Goal: Transaction & Acquisition: Purchase product/service

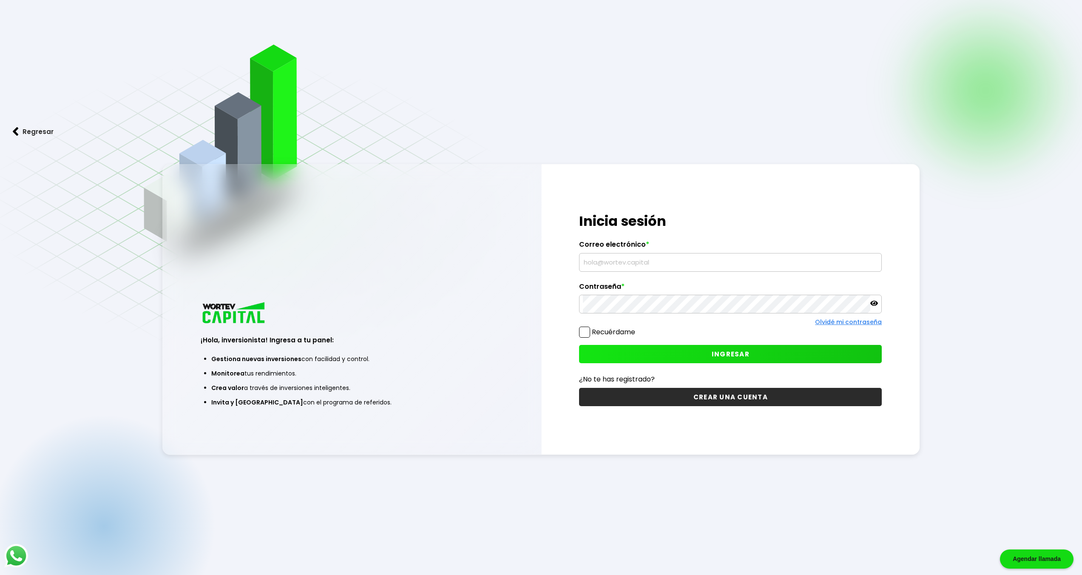
click at [635, 268] on input "text" at bounding box center [730, 262] width 295 height 18
type input "[EMAIL_ADDRESS][DOMAIN_NAME]"
click at [874, 301] on icon at bounding box center [874, 303] width 8 height 8
click at [667, 359] on button "INGRESAR" at bounding box center [730, 354] width 303 height 18
click at [688, 355] on button "INGRESAR" at bounding box center [730, 354] width 303 height 18
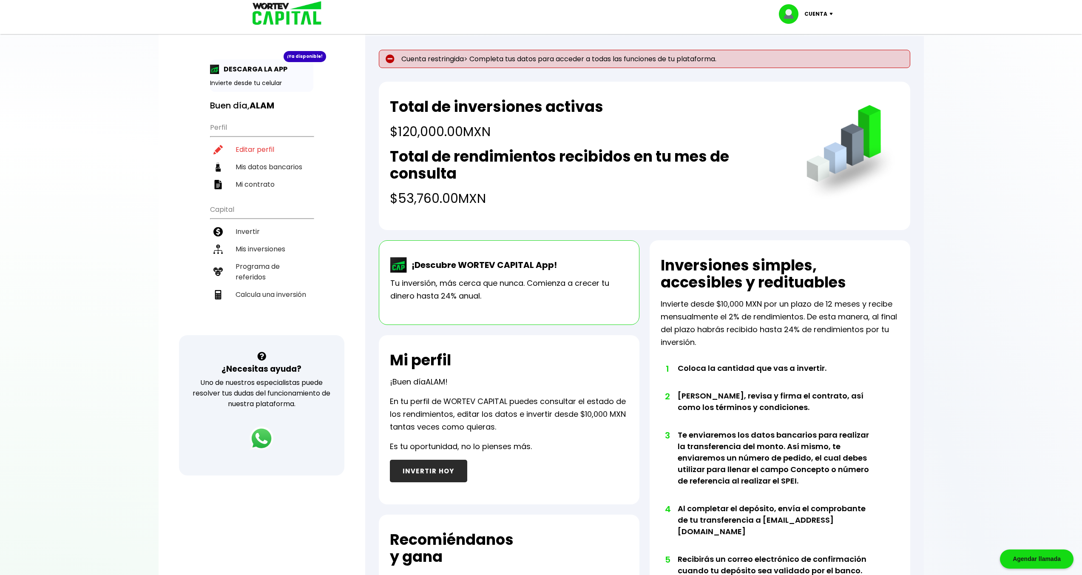
click at [688, 63] on p "Cuenta restringida> Completa tus datos para acceder a todas las funciones de tu…" at bounding box center [644, 59] width 531 height 18
click at [262, 153] on li "Editar perfil" at bounding box center [261, 149] width 103 height 17
select select "Hombre"
select select "TL"
select select "BBVA Bancomer"
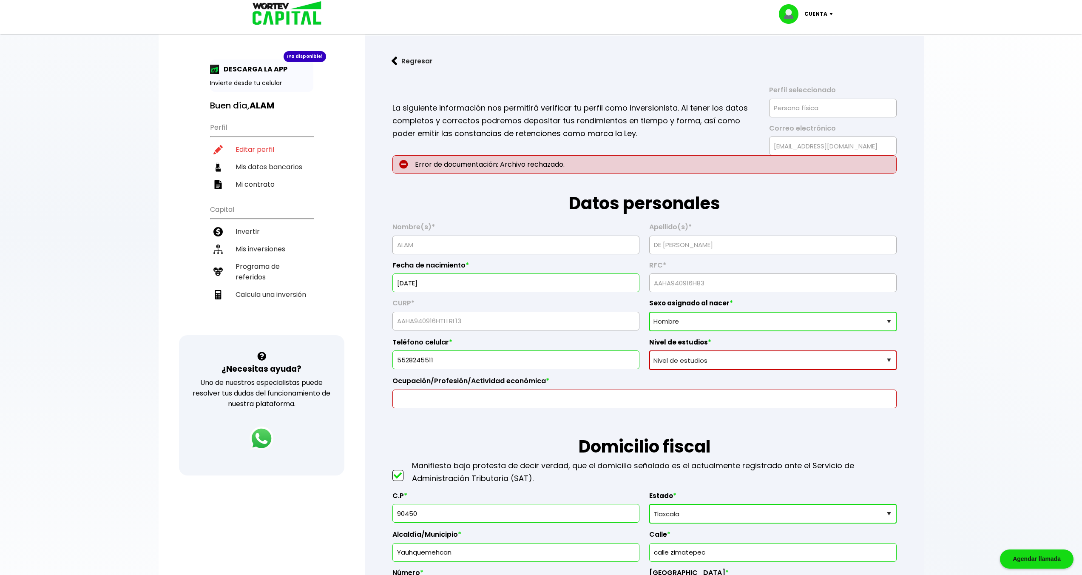
click at [697, 357] on select "Nivel de estudios Primaria Secundaria Bachillerato Licenciatura Posgrado" at bounding box center [772, 360] width 247 height 20
select select "Licenciatura"
click at [649, 350] on select "Nivel de estudios Primaria Secundaria Bachillerato Licenciatura Posgrado" at bounding box center [772, 360] width 247 height 20
click at [498, 406] on input "text" at bounding box center [644, 399] width 497 height 18
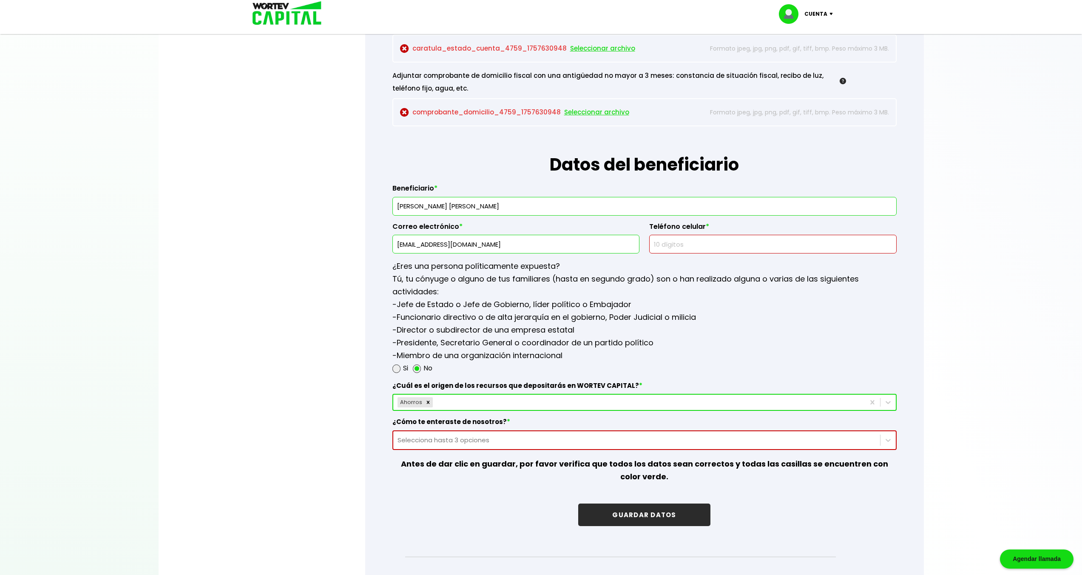
scroll to position [916, 0]
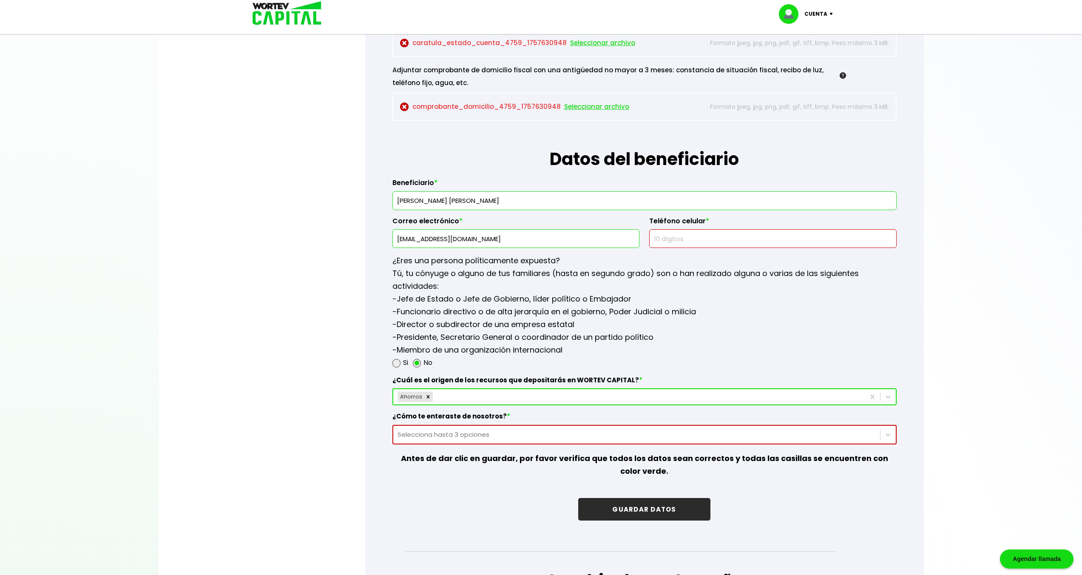
type input "Programador"
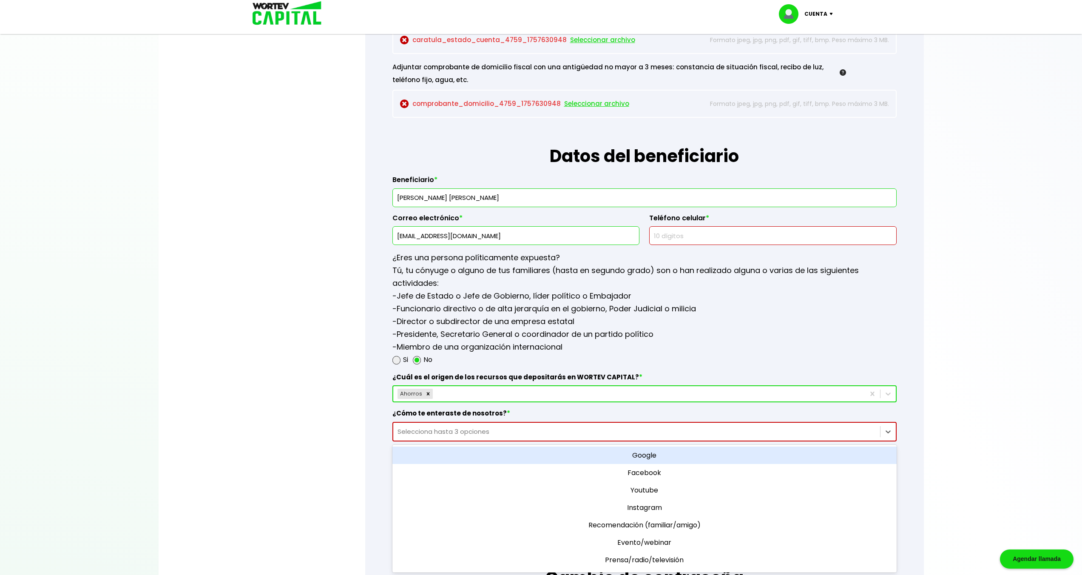
click at [482, 431] on div "Selecciona hasta 3 opciones" at bounding box center [636, 431] width 478 height 10
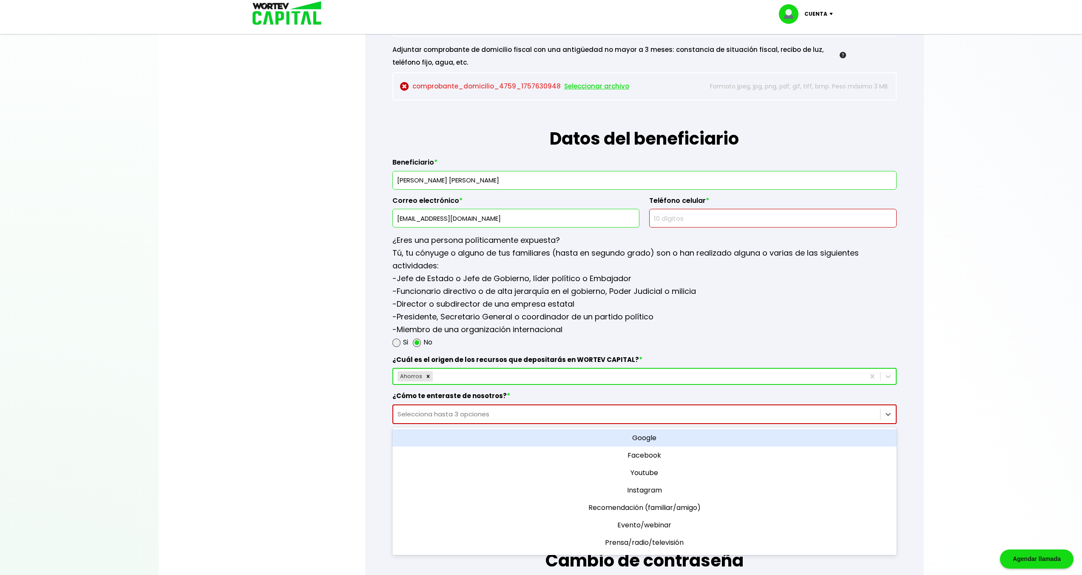
scroll to position [11, 0]
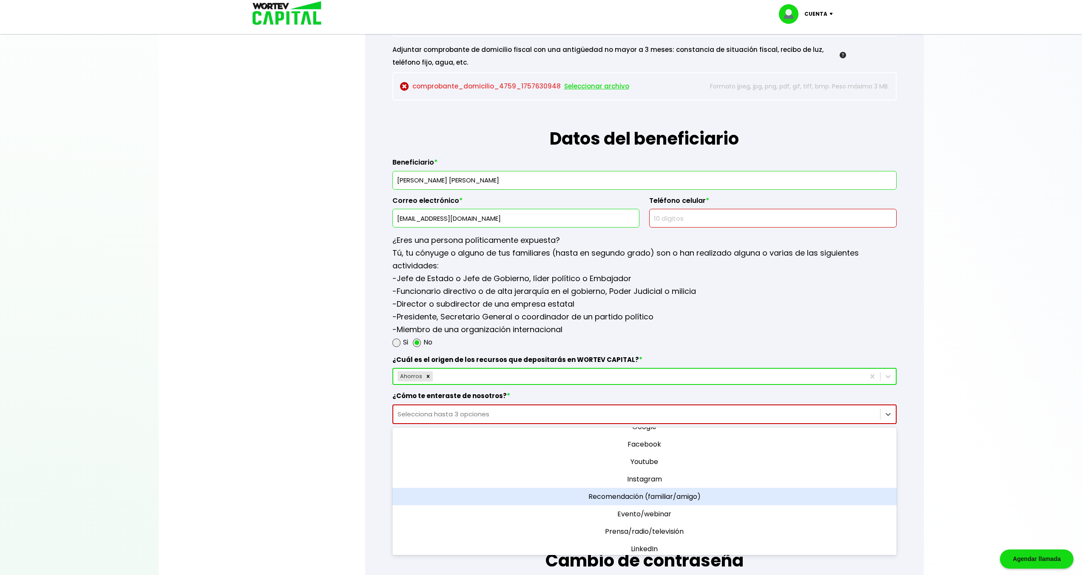
click at [656, 491] on div "Recomendación (familiar/amigo)" at bounding box center [644, 496] width 504 height 17
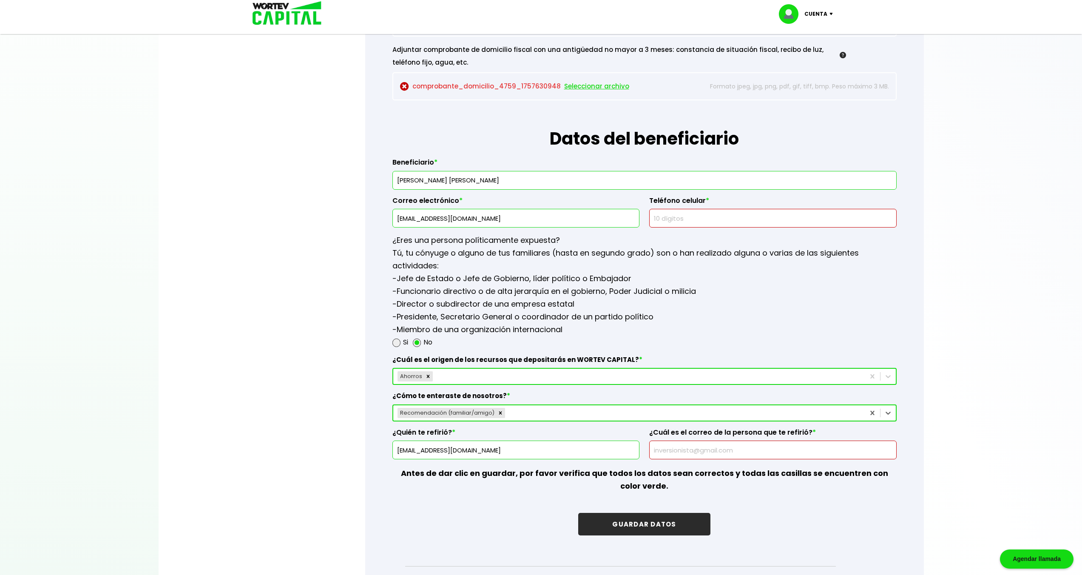
click at [599, 446] on input "[EMAIL_ADDRESS][DOMAIN_NAME]" at bounding box center [515, 450] width 239 height 18
click at [488, 451] on input "[EMAIL_ADDRESS][DOMAIN_NAME]" at bounding box center [515, 450] width 239 height 18
click at [475, 449] on input "[EMAIL_ADDRESS][DOMAIN_NAME]" at bounding box center [515, 450] width 239 height 18
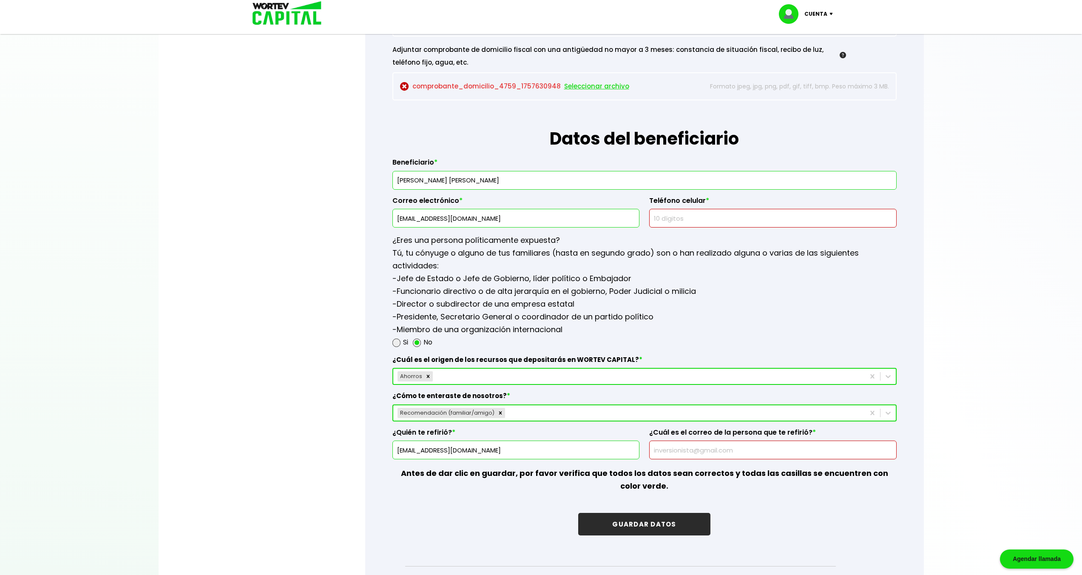
click at [475, 449] on input "[EMAIL_ADDRESS][DOMAIN_NAME]" at bounding box center [515, 450] width 239 height 18
click at [399, 492] on p "Antes de dar clic en guardar, por favor verifica que todos los datos sean corre…" at bounding box center [644, 479] width 504 height 41
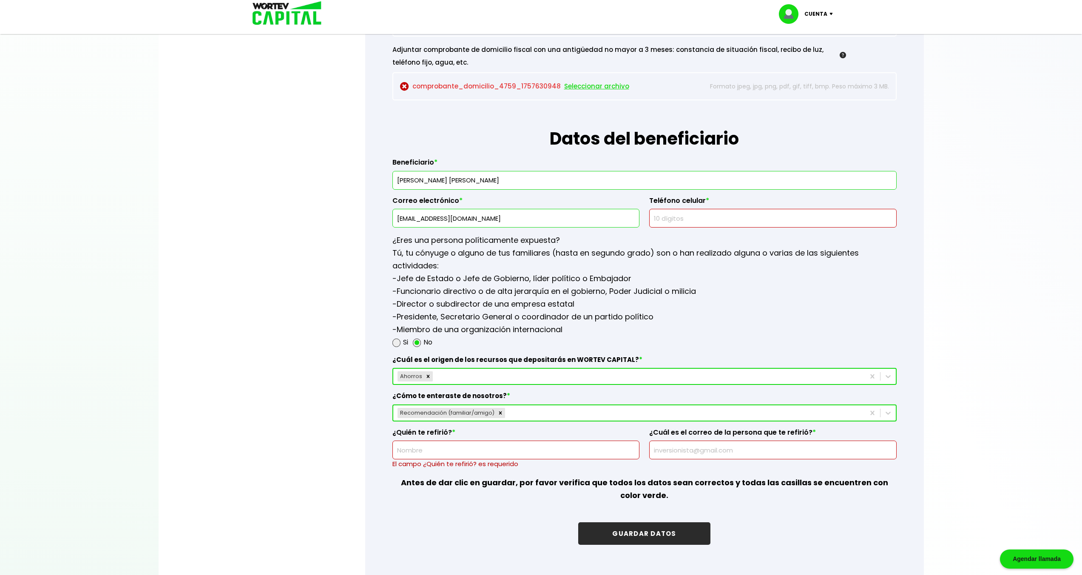
click at [520, 414] on div "Recomendación (familiar/amigo)" at bounding box center [628, 413] width 471 height 14
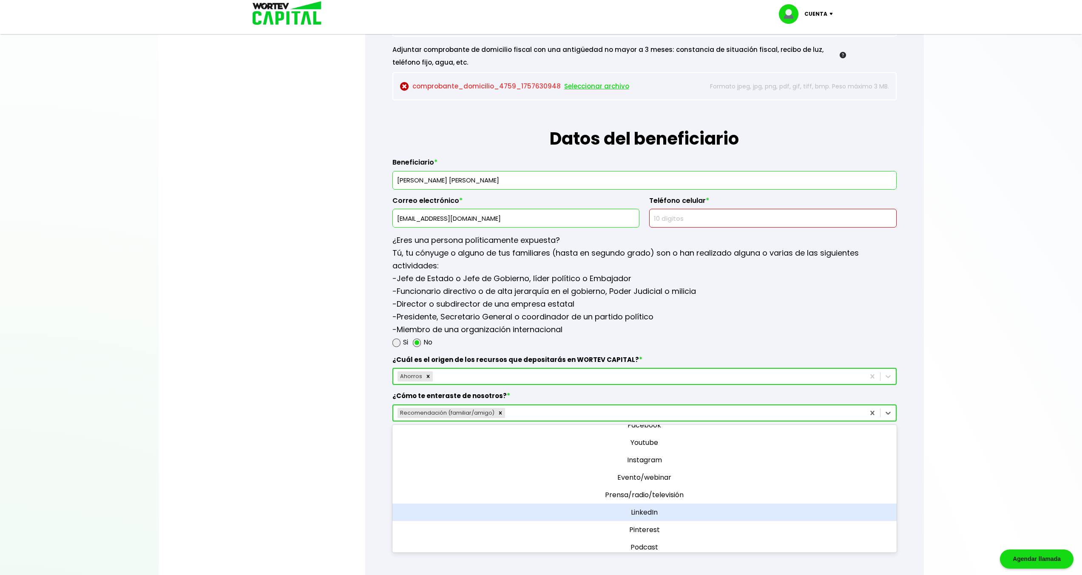
scroll to position [50, 0]
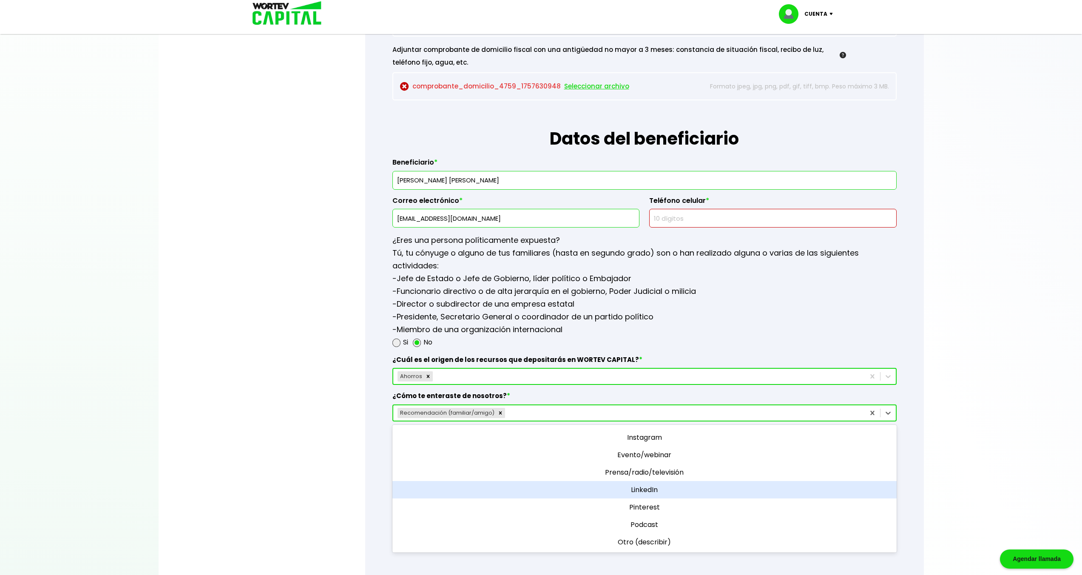
click at [633, 489] on div "LinkedIn" at bounding box center [644, 489] width 504 height 17
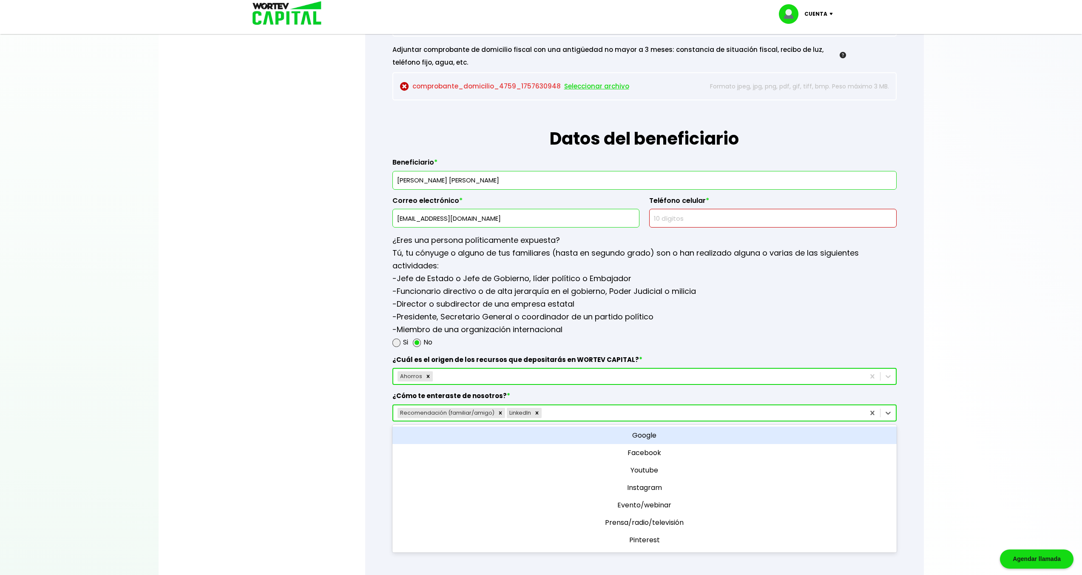
click at [558, 411] on div "Recomendación (familiar/amigo) LinkedIn" at bounding box center [628, 413] width 471 height 14
click at [642, 439] on div "Google" at bounding box center [644, 434] width 504 height 17
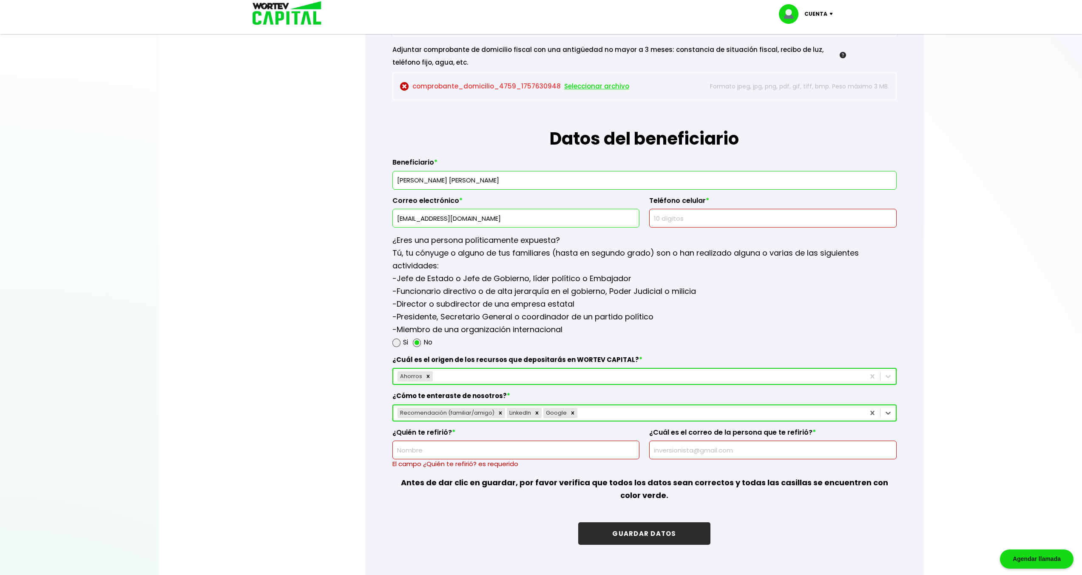
click at [596, 413] on div "Recomendación (familiar/amigo) LinkedIn Google" at bounding box center [628, 413] width 471 height 14
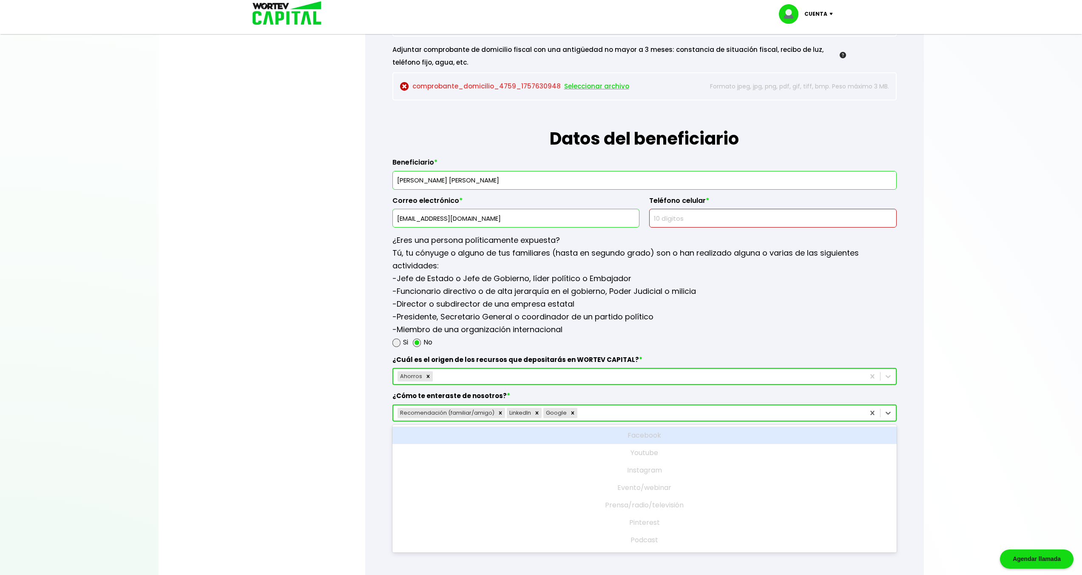
click at [584, 394] on label "¿Cómo te enteraste de nosotros? *" at bounding box center [644, 398] width 504 height 13
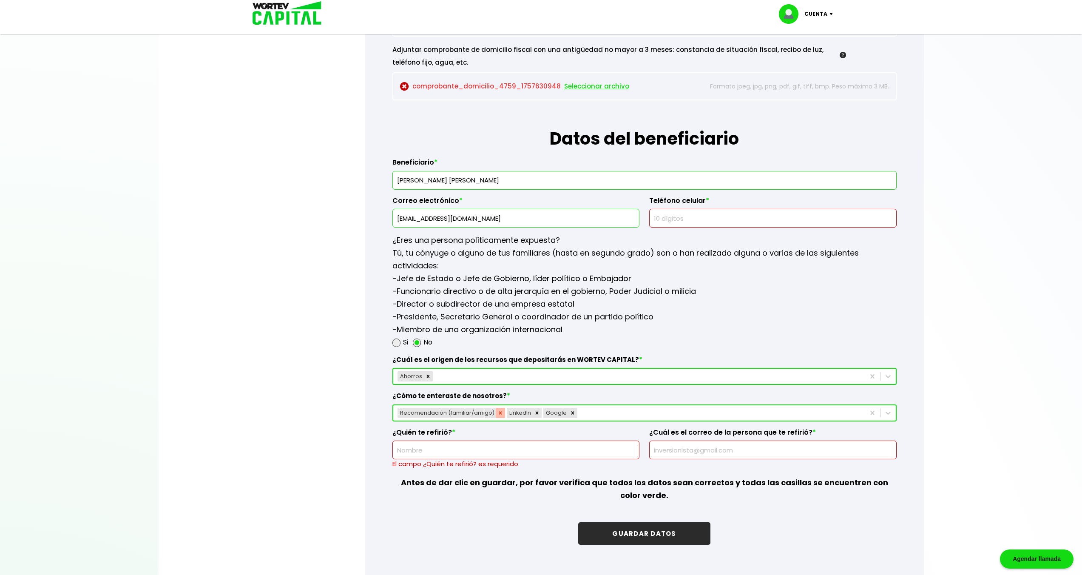
click at [496, 410] on div "Remove Recomendación (familiar/amigo)" at bounding box center [500, 413] width 9 height 10
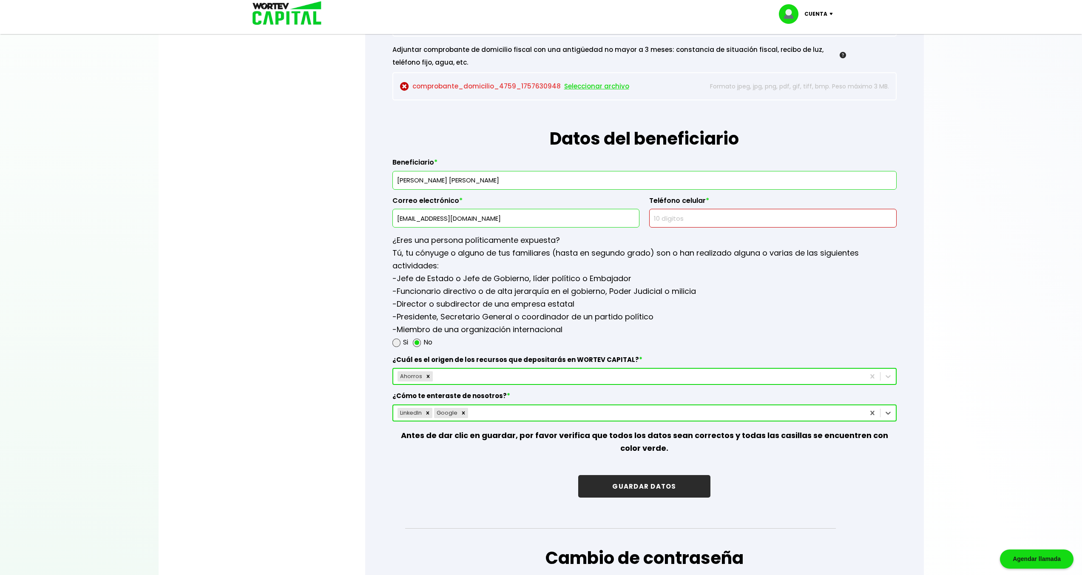
click at [527, 410] on div "LinkedIn Google" at bounding box center [628, 413] width 471 height 14
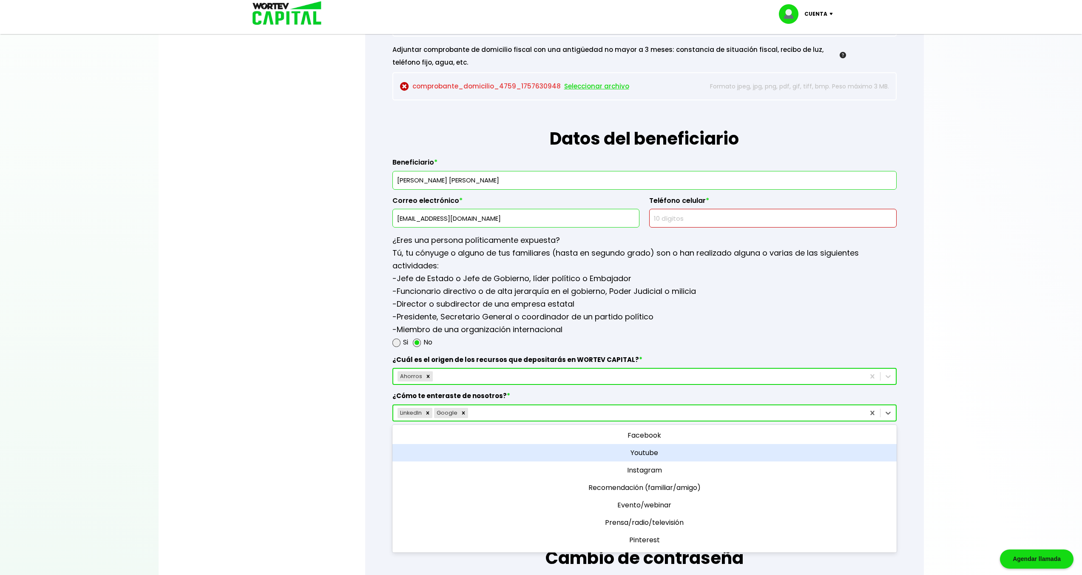
click at [625, 449] on div "Youtube" at bounding box center [644, 452] width 504 height 17
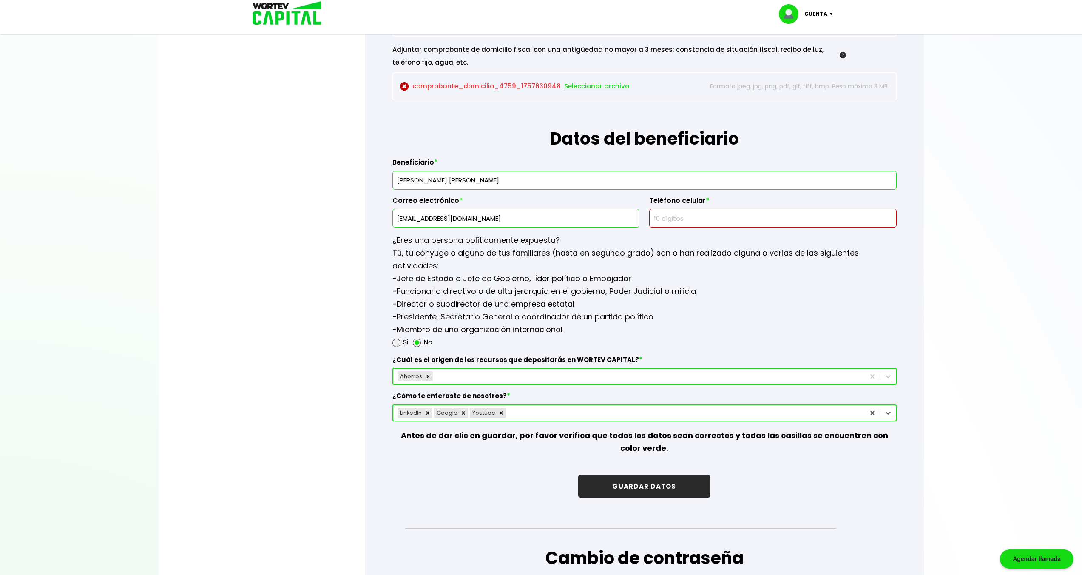
click at [514, 457] on p "Antes de dar clic en guardar, por favor verifica que todos los datos sean corre…" at bounding box center [644, 441] width 504 height 41
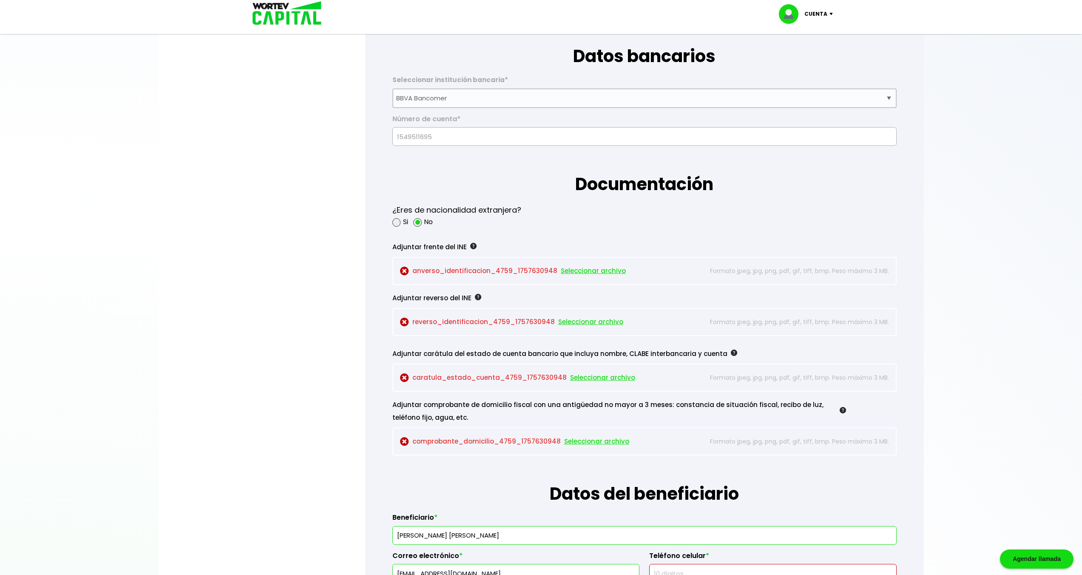
scroll to position [600, 0]
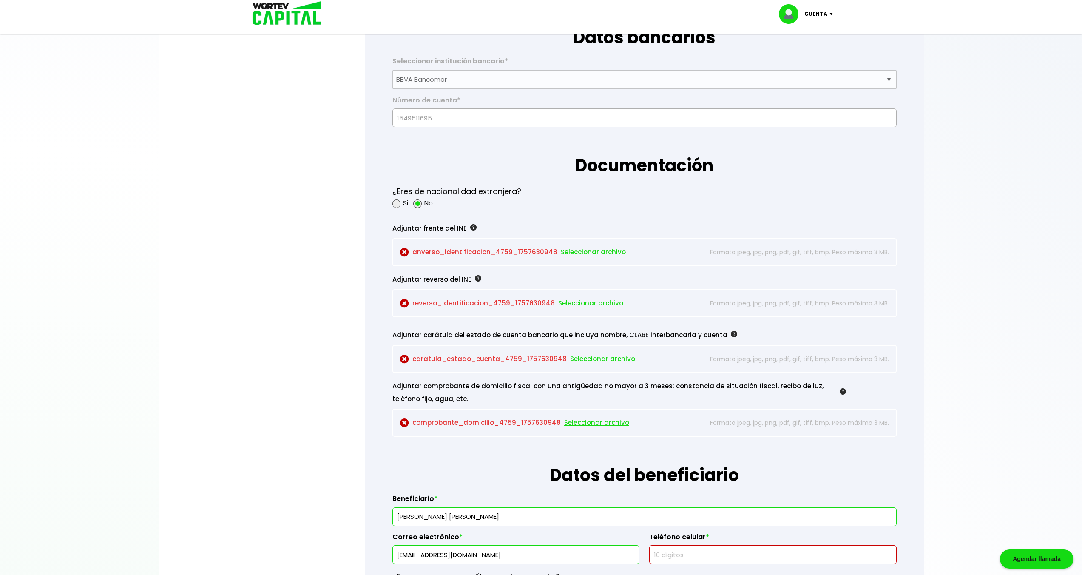
click at [588, 253] on span "Seleccionar archivo" at bounding box center [593, 252] width 65 height 13
click at [596, 304] on span "Seleccionar archivo" at bounding box center [590, 303] width 65 height 13
click at [568, 301] on span "Seleccionar archivo" at bounding box center [590, 303] width 65 height 13
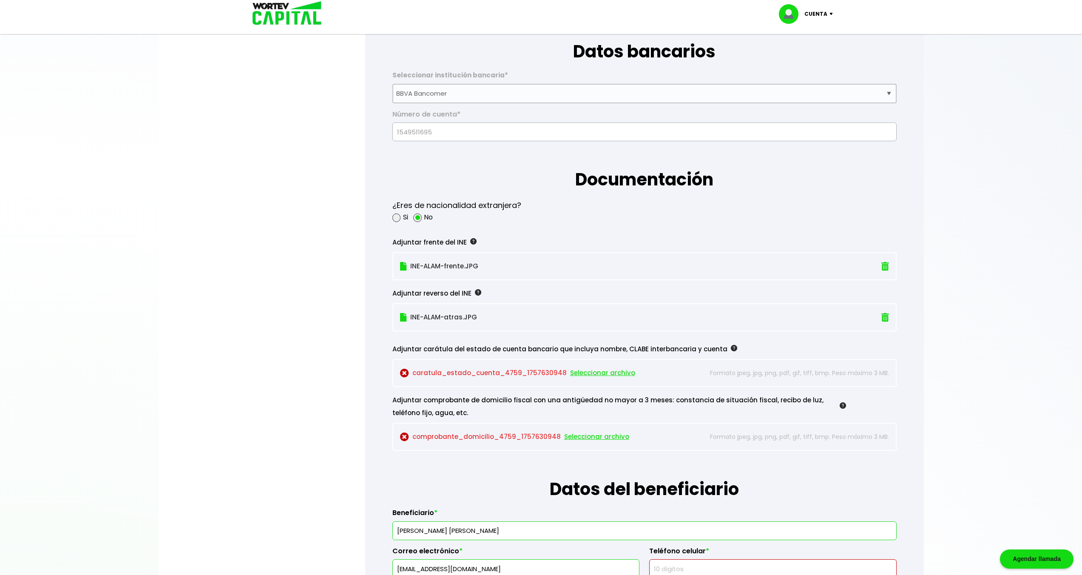
scroll to position [575, 0]
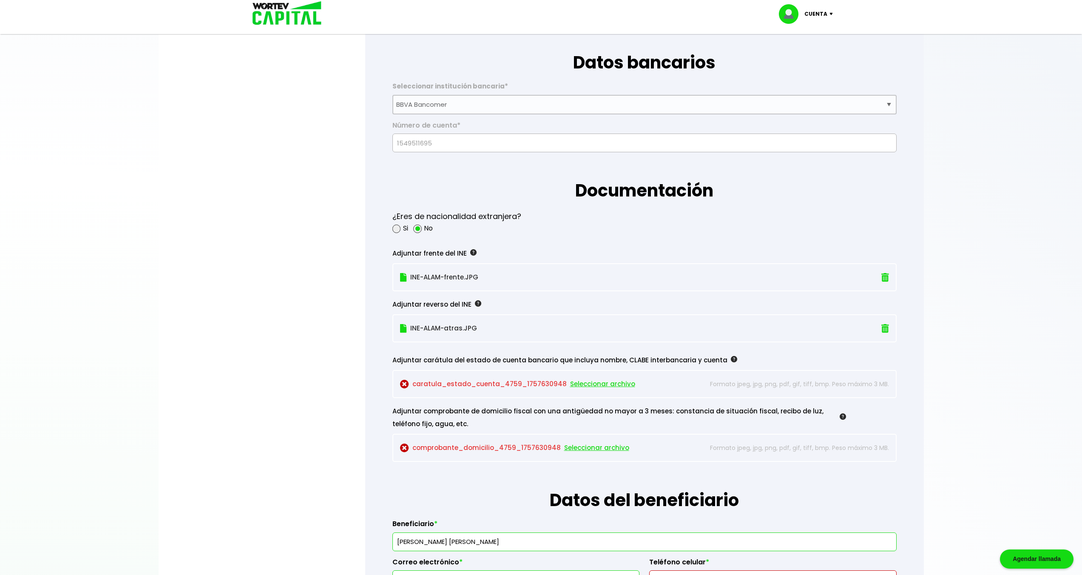
click at [606, 381] on span "Seleccionar archivo" at bounding box center [602, 384] width 65 height 13
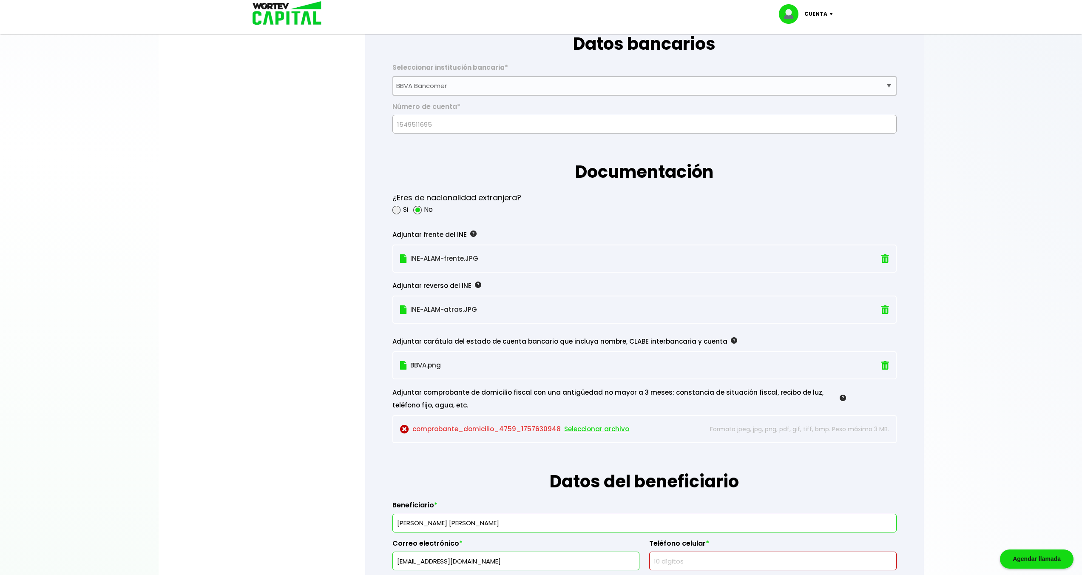
scroll to position [624, 0]
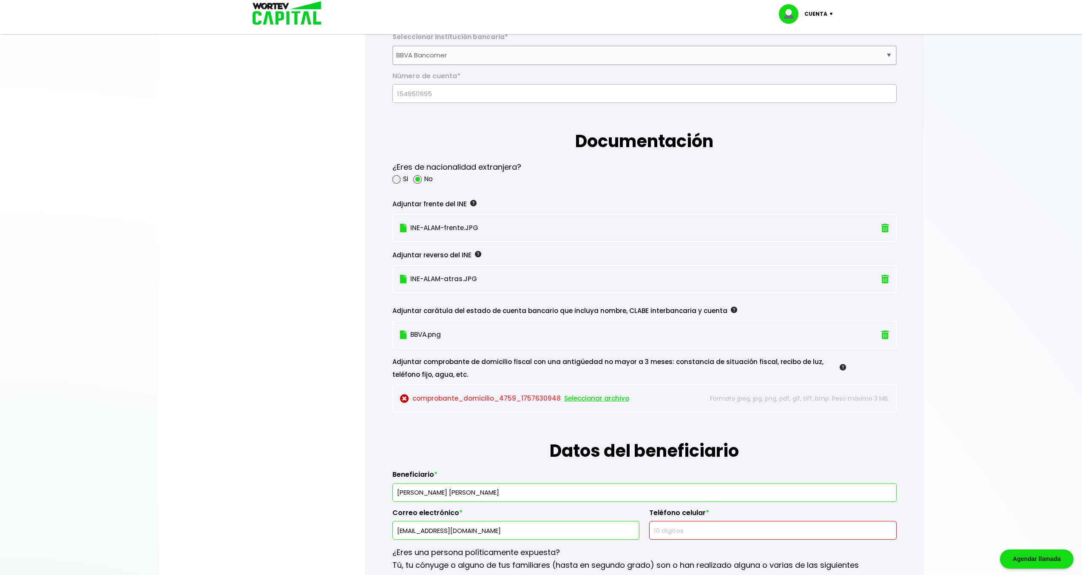
click at [593, 400] on span "Seleccionar archivo" at bounding box center [596, 398] width 65 height 13
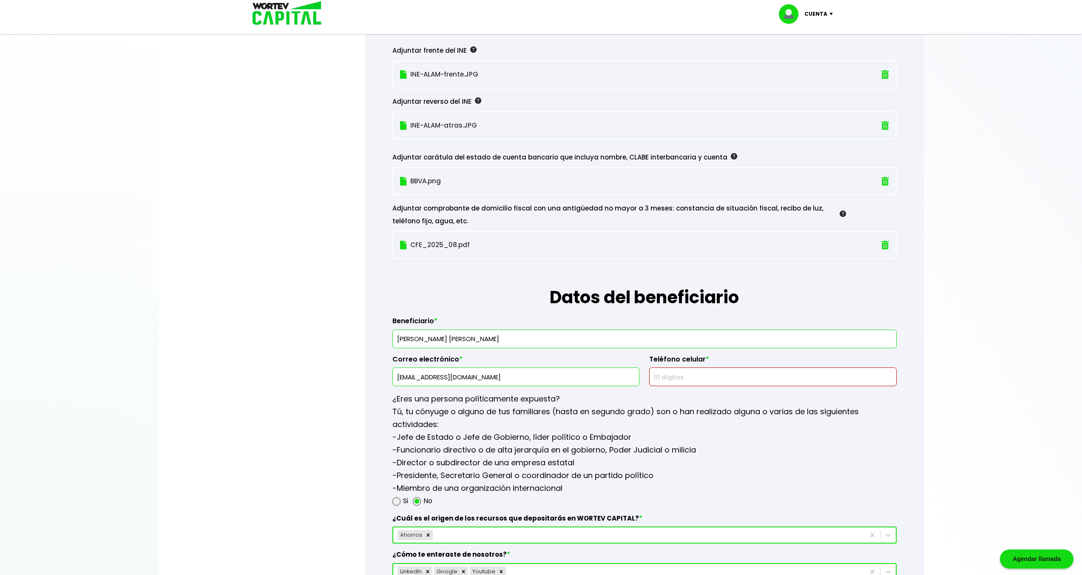
scroll to position [783, 0]
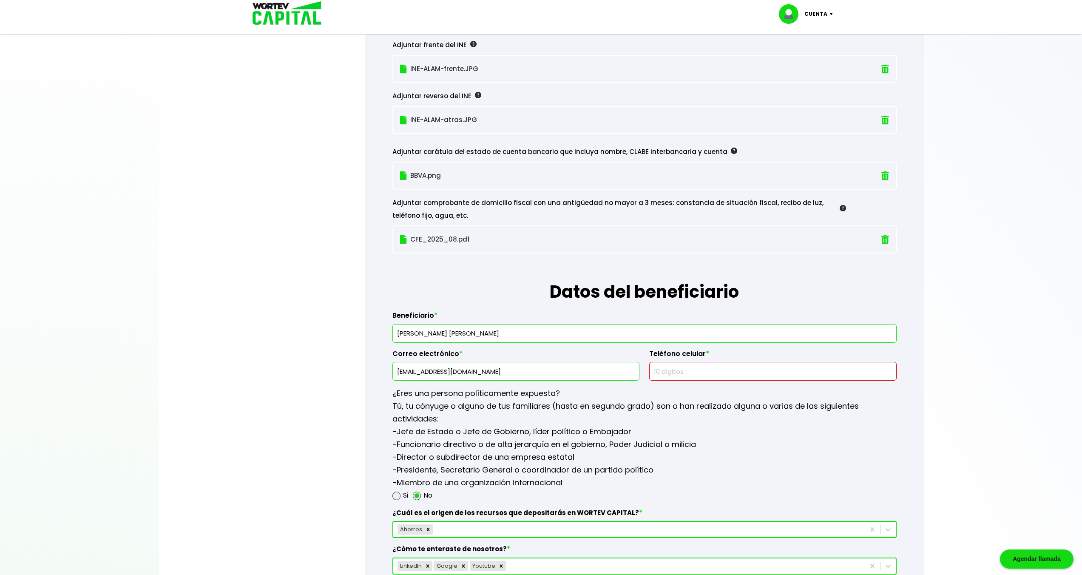
click at [664, 371] on input "text" at bounding box center [772, 371] width 239 height 18
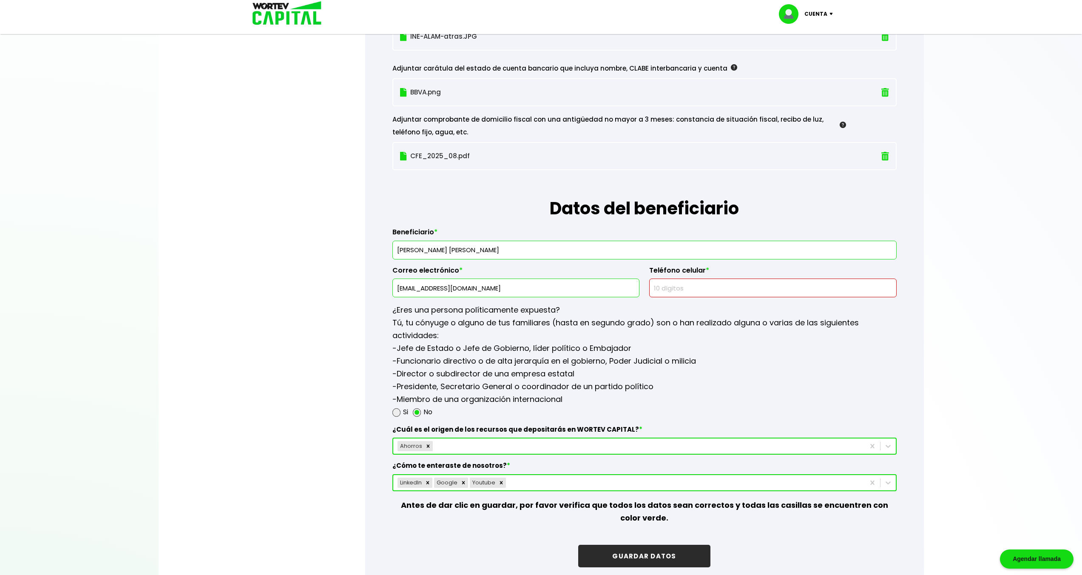
scroll to position [910, 0]
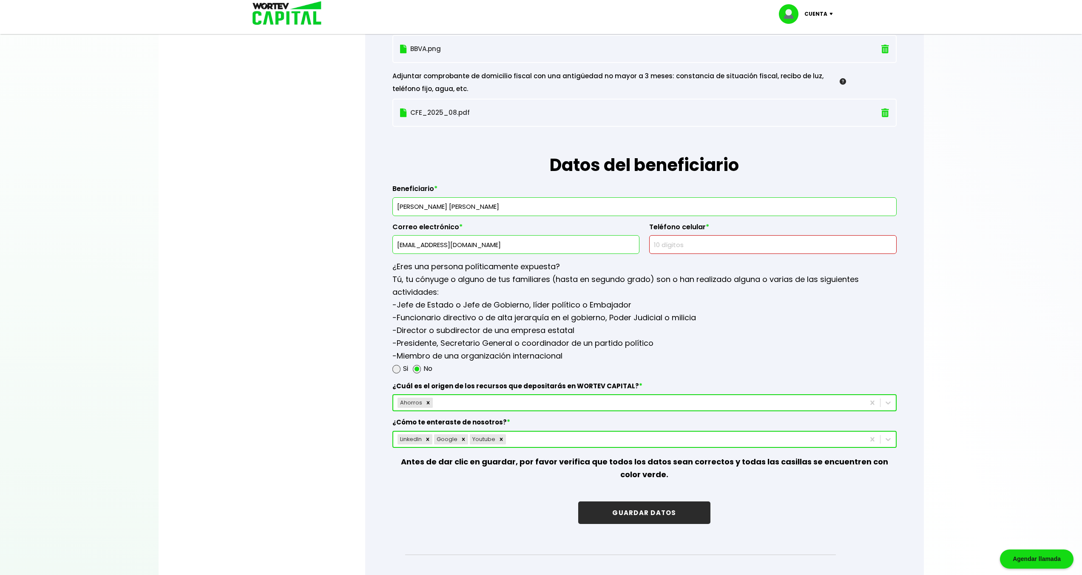
click at [466, 247] on input "[EMAIL_ADDRESS][DOMAIN_NAME]" at bounding box center [515, 245] width 239 height 18
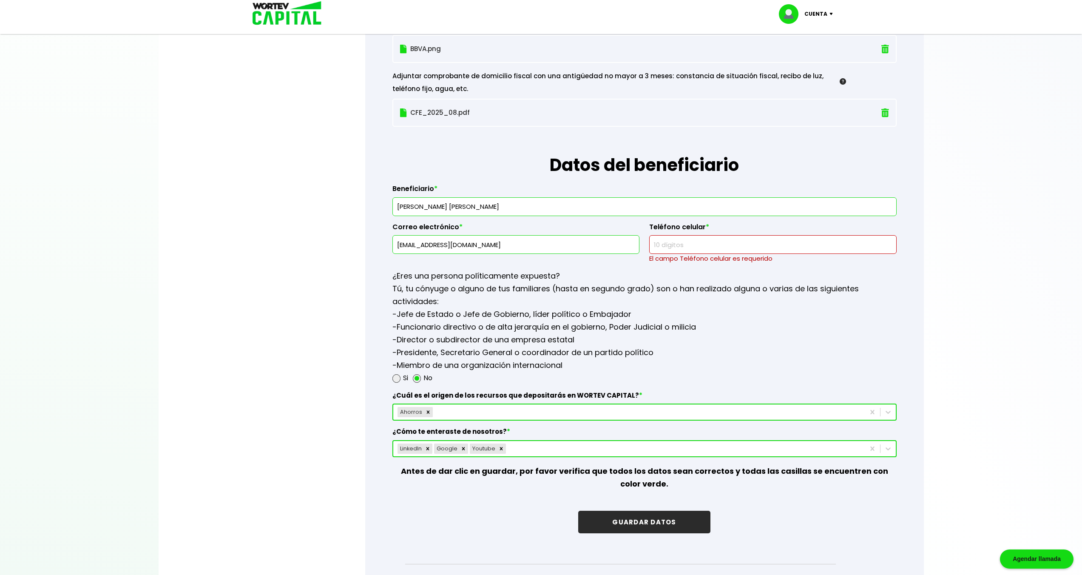
click at [466, 247] on input "[EMAIL_ADDRESS][DOMAIN_NAME]" at bounding box center [515, 245] width 239 height 18
click at [474, 209] on input "[PERSON_NAME] [PERSON_NAME]" at bounding box center [644, 207] width 497 height 18
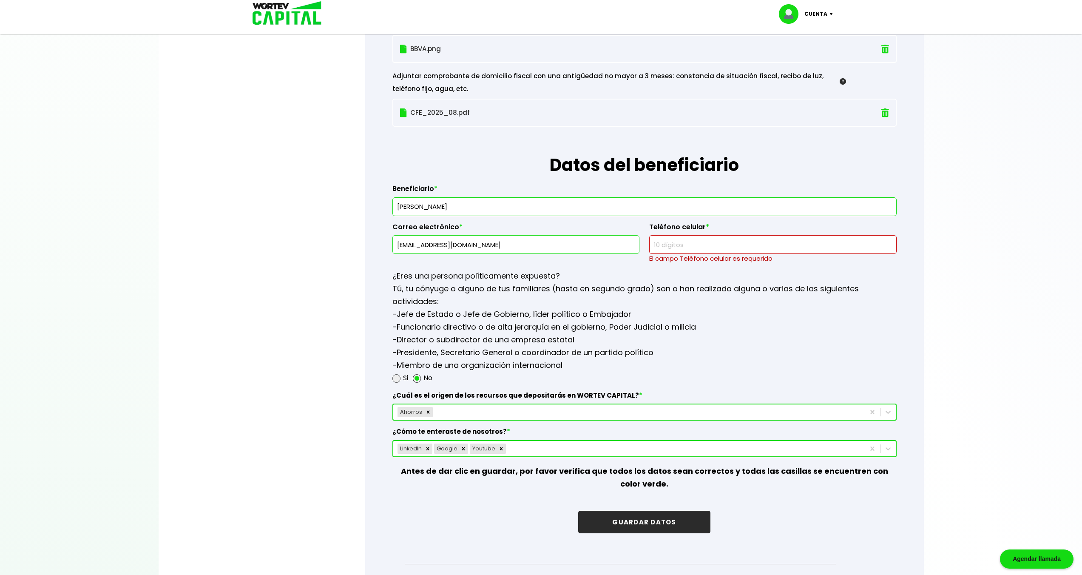
type input "[PERSON_NAME]"
click at [475, 241] on input "[EMAIL_ADDRESS][DOMAIN_NAME]" at bounding box center [515, 245] width 239 height 18
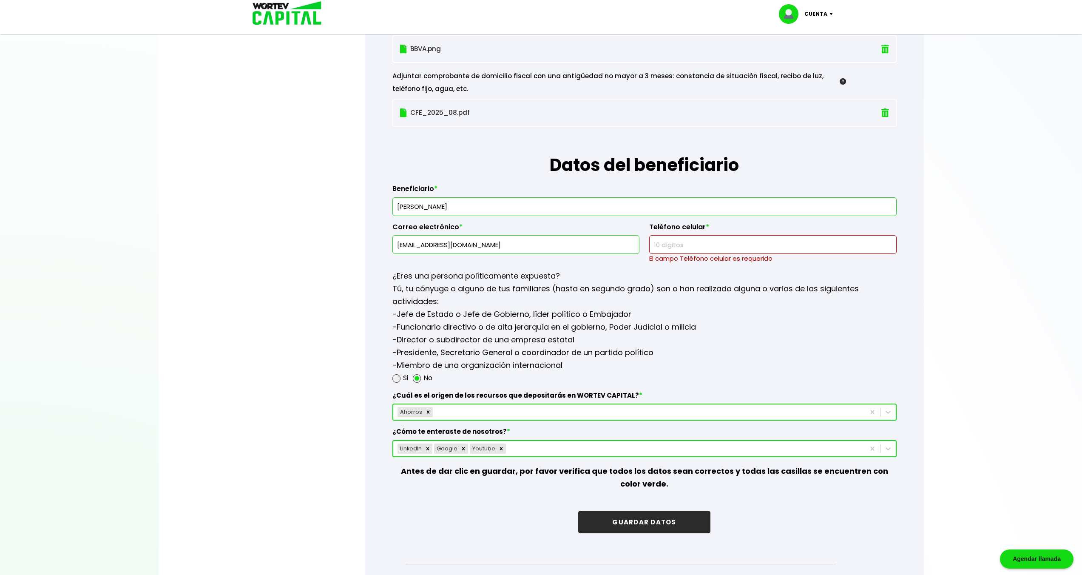
click at [420, 244] on input "[EMAIL_ADDRESS][DOMAIN_NAME]" at bounding box center [515, 245] width 239 height 18
click at [417, 248] on input "[EMAIL_ADDRESS][DOMAIN_NAME]" at bounding box center [515, 245] width 239 height 18
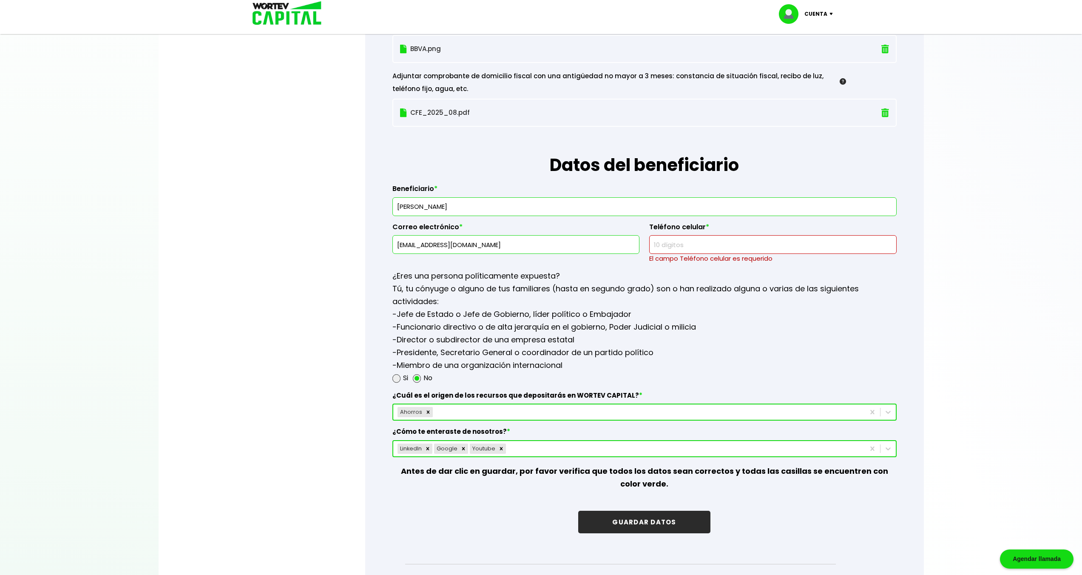
click at [702, 244] on input "text" at bounding box center [772, 245] width 239 height 18
click at [632, 258] on div "Correo electrónico * [EMAIL_ADDRESS][DOMAIN_NAME]" at bounding box center [515, 240] width 247 height 48
click at [489, 242] on input "[EMAIL_ADDRESS][DOMAIN_NAME]" at bounding box center [515, 245] width 239 height 18
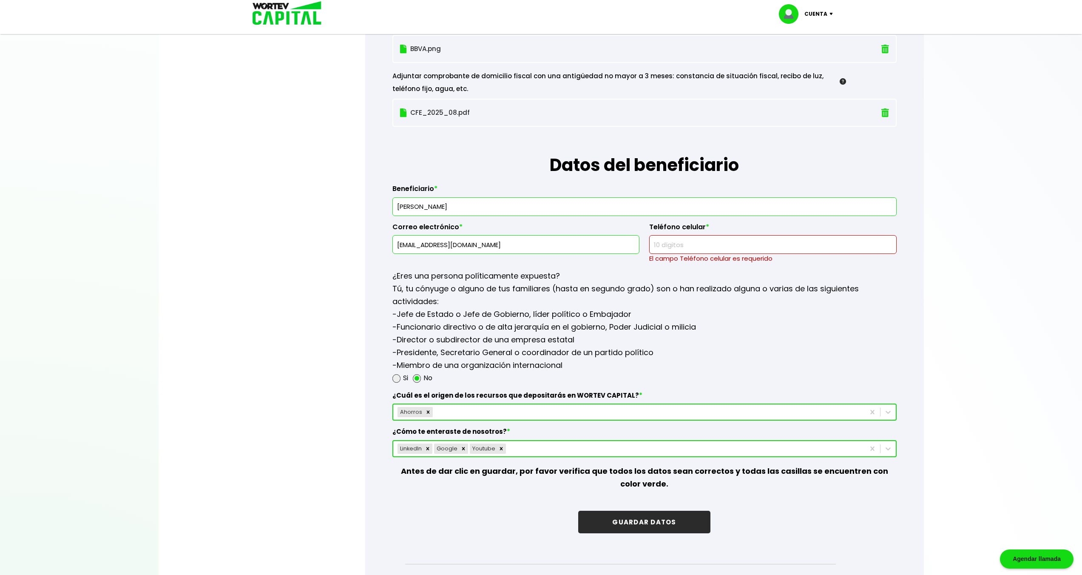
click at [481, 242] on input "[EMAIL_ADDRESS][DOMAIN_NAME]" at bounding box center [515, 245] width 239 height 18
paste input "catalinahernandezolivares1"
type input "[EMAIL_ADDRESS][DOMAIN_NAME]"
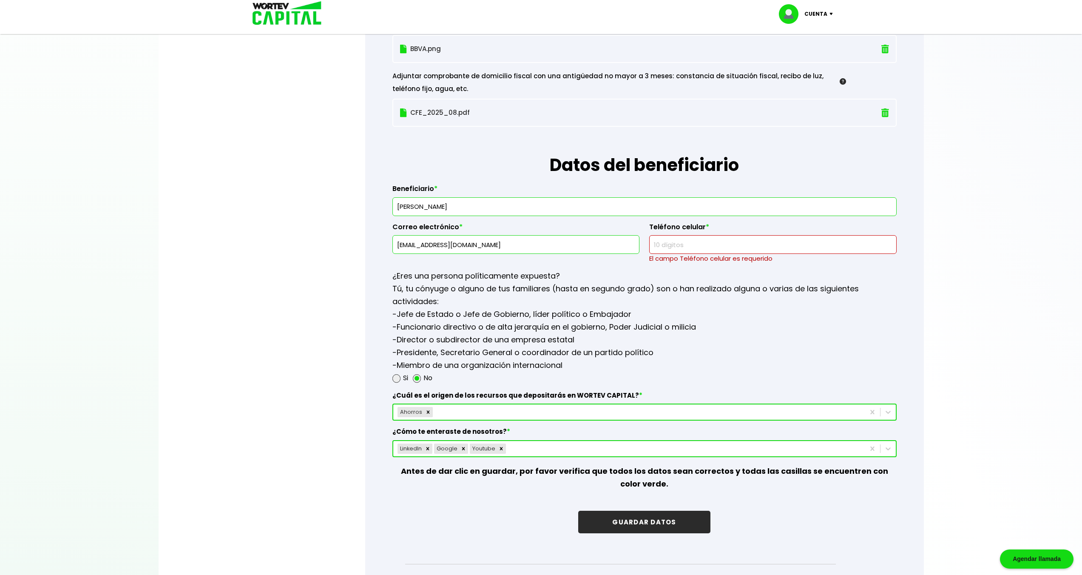
click at [678, 247] on input "text" at bounding box center [772, 245] width 239 height 18
paste input "2411244340"
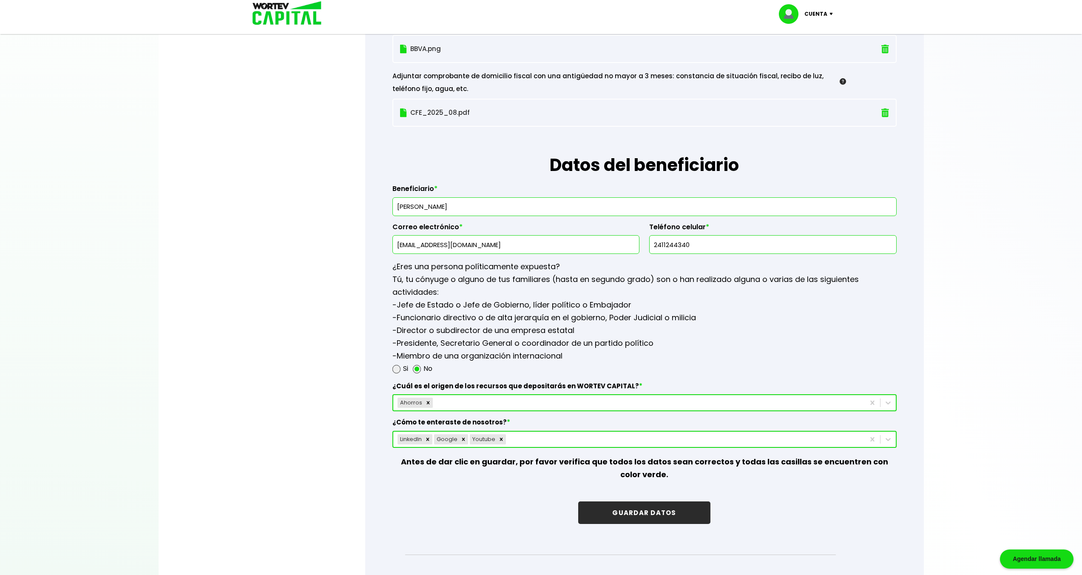
type input "2411244340"
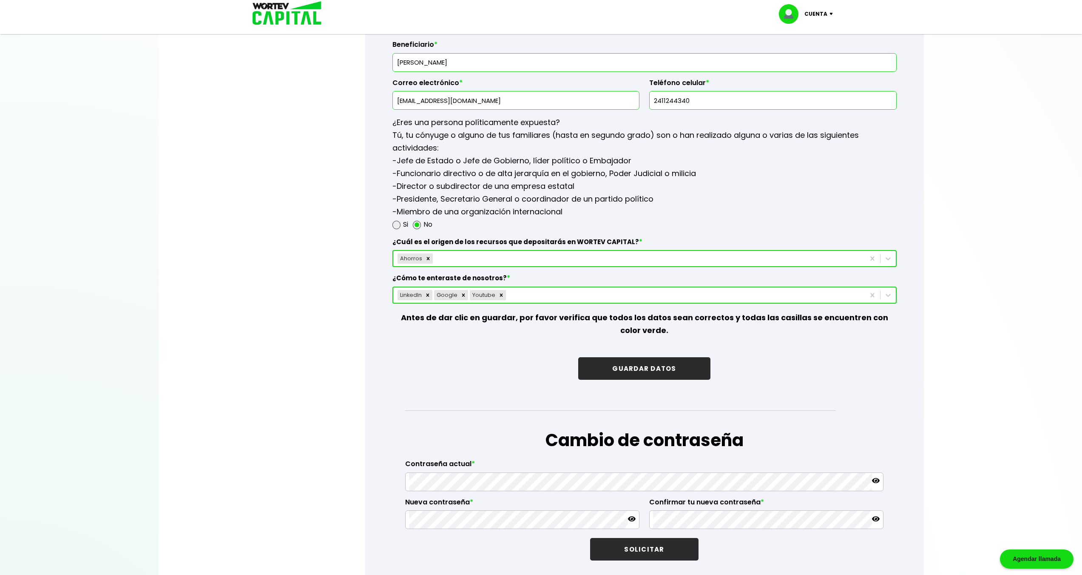
scroll to position [1072, 0]
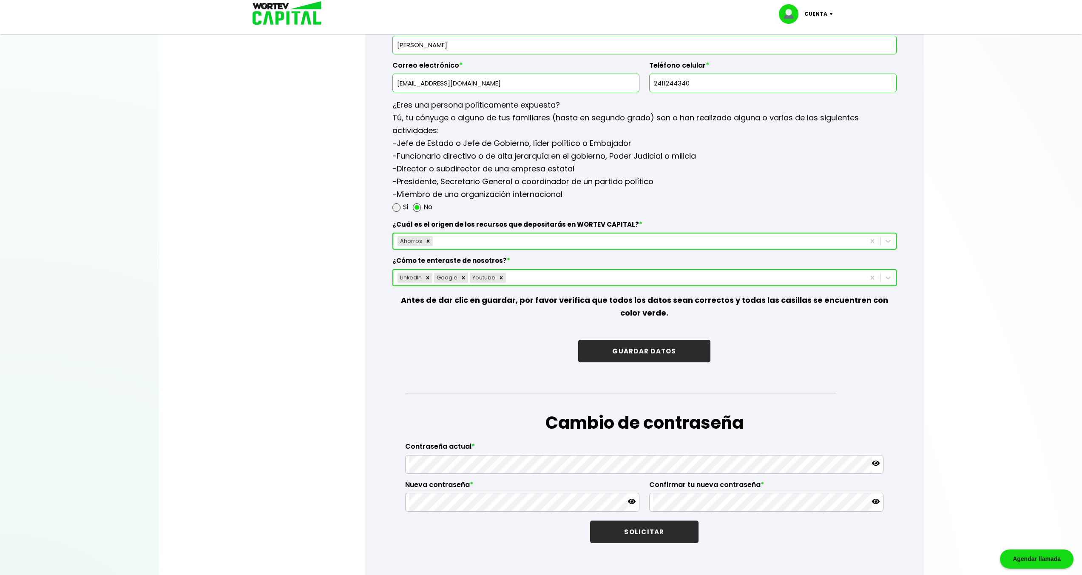
click at [653, 350] on button "GUARDAR DATOS" at bounding box center [644, 351] width 132 height 23
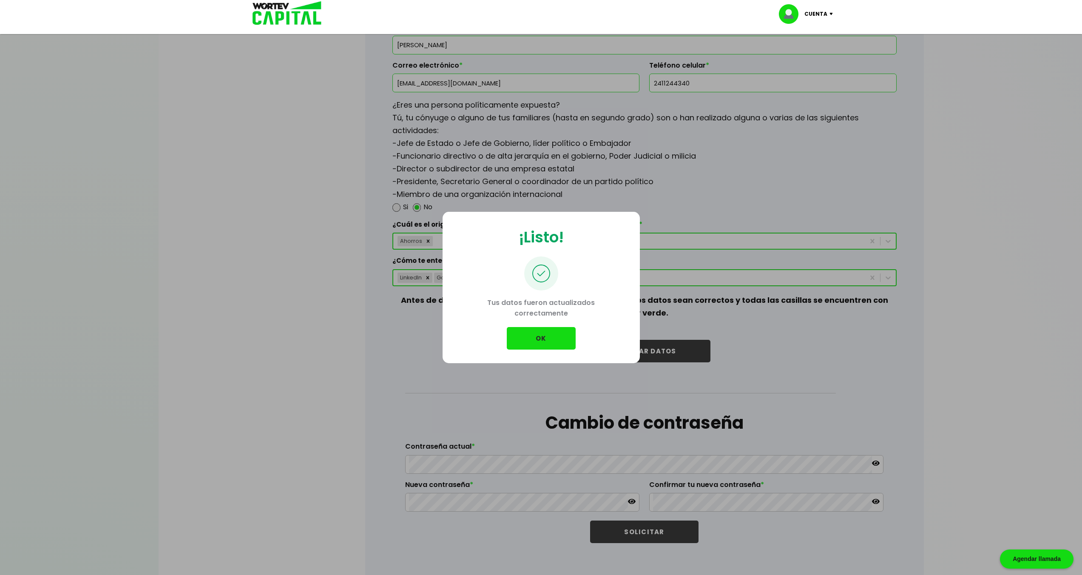
scroll to position [1077, 0]
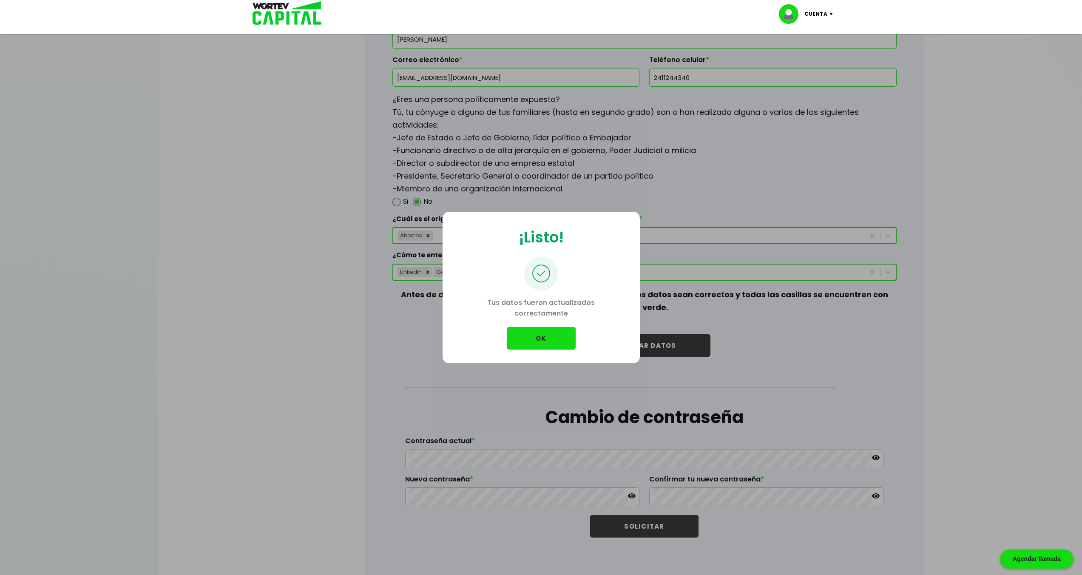
click at [554, 335] on button "OK" at bounding box center [541, 338] width 69 height 23
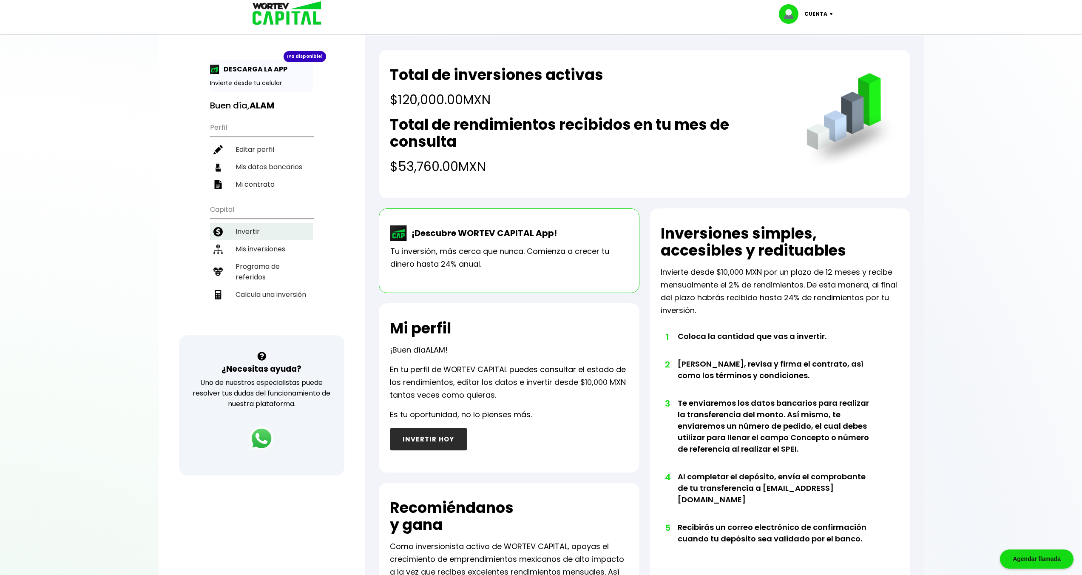
click at [263, 230] on li "Invertir" at bounding box center [261, 231] width 103 height 17
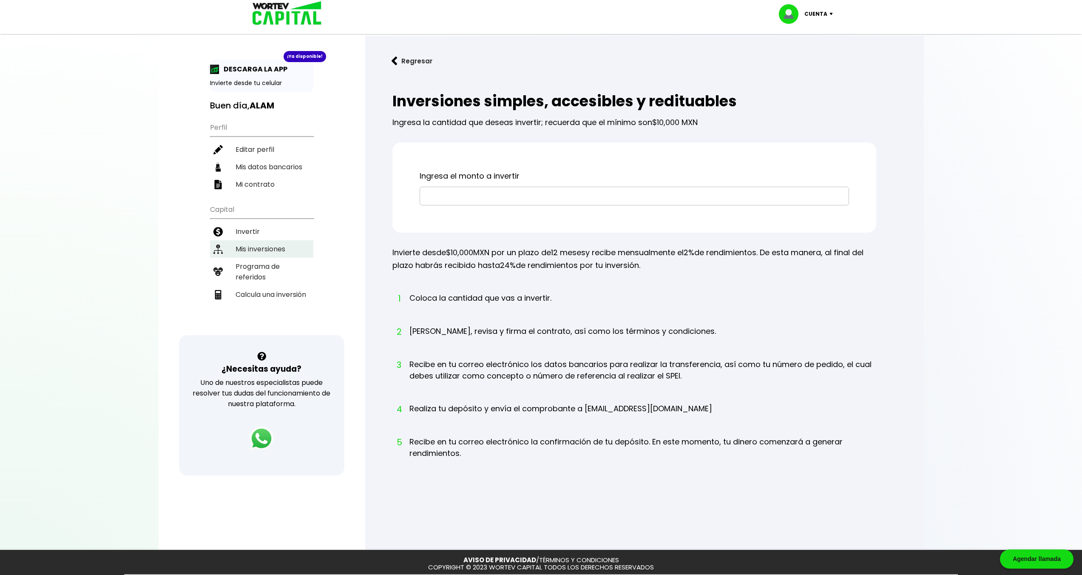
click at [269, 245] on li "Mis inversiones" at bounding box center [261, 248] width 103 height 17
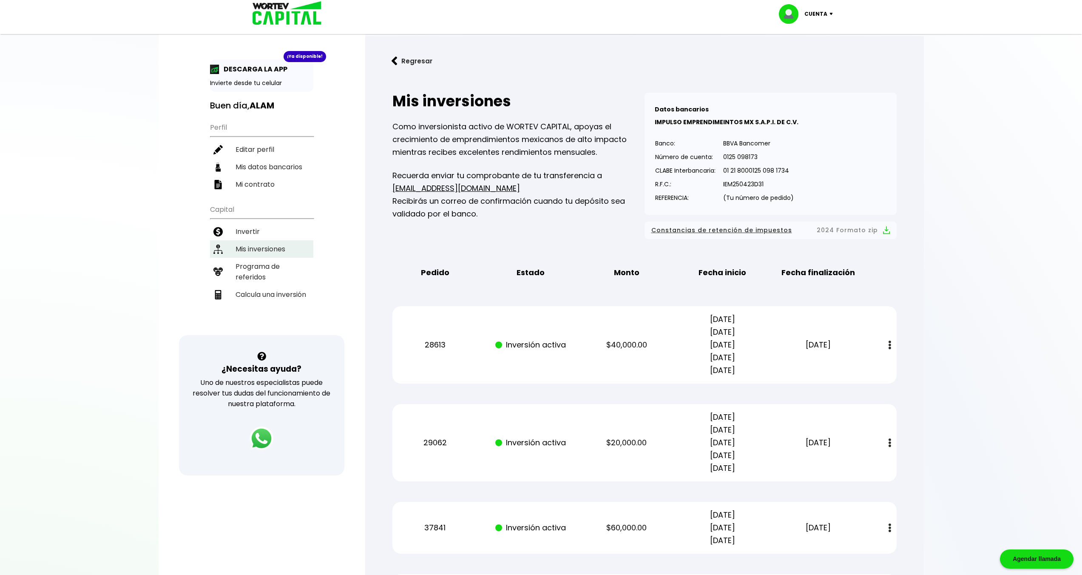
click at [261, 244] on li "Mis inversiones" at bounding box center [261, 248] width 103 height 17
click at [275, 252] on li "Mis inversiones" at bounding box center [261, 248] width 103 height 17
click at [258, 263] on li "Programa de referidos" at bounding box center [261, 272] width 103 height 28
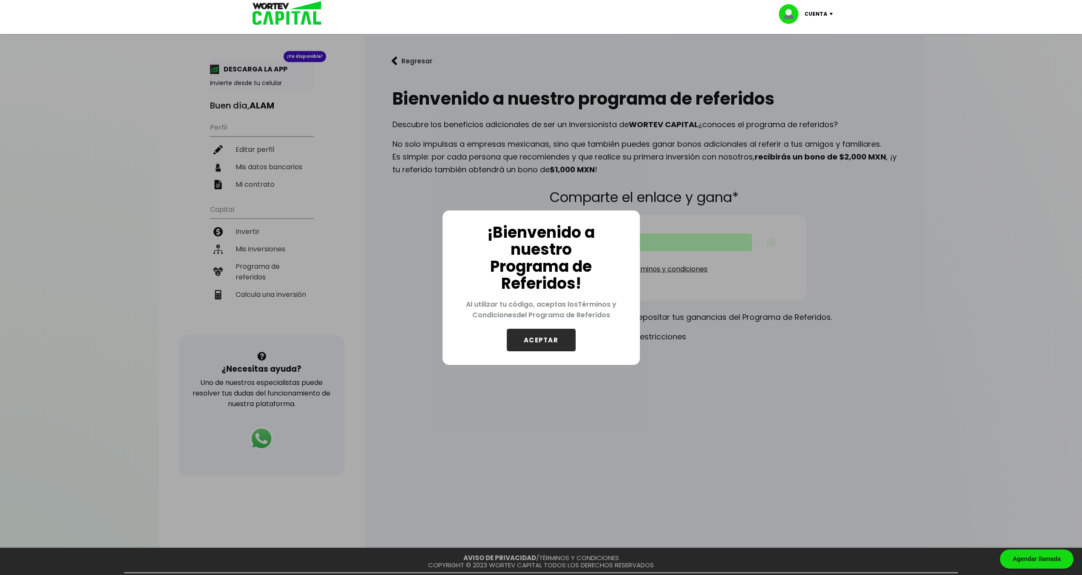
click at [549, 343] on button "ACEPTAR" at bounding box center [541, 340] width 69 height 23
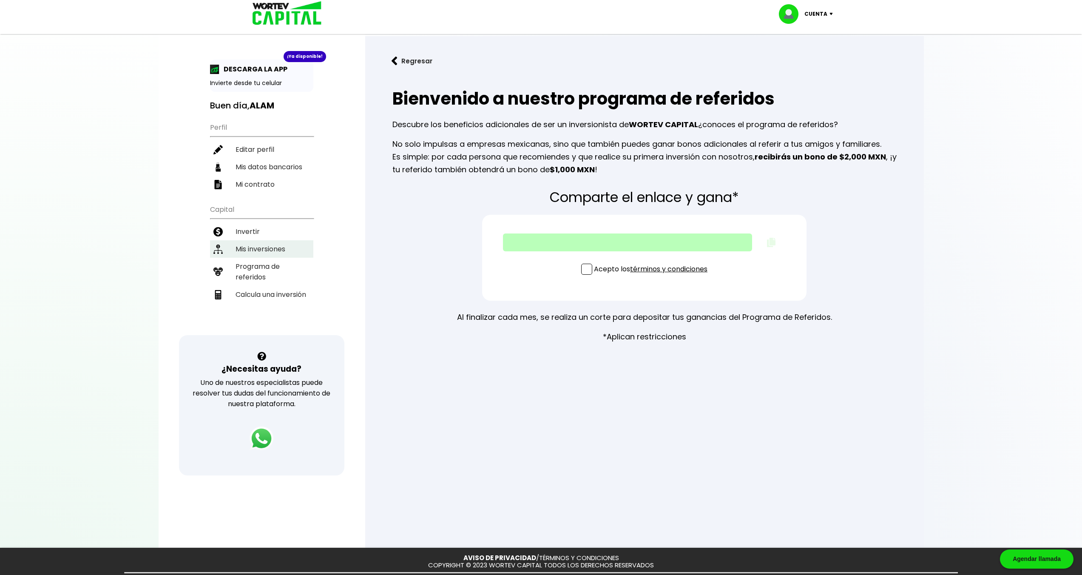
click at [273, 250] on li "Mis inversiones" at bounding box center [261, 248] width 103 height 17
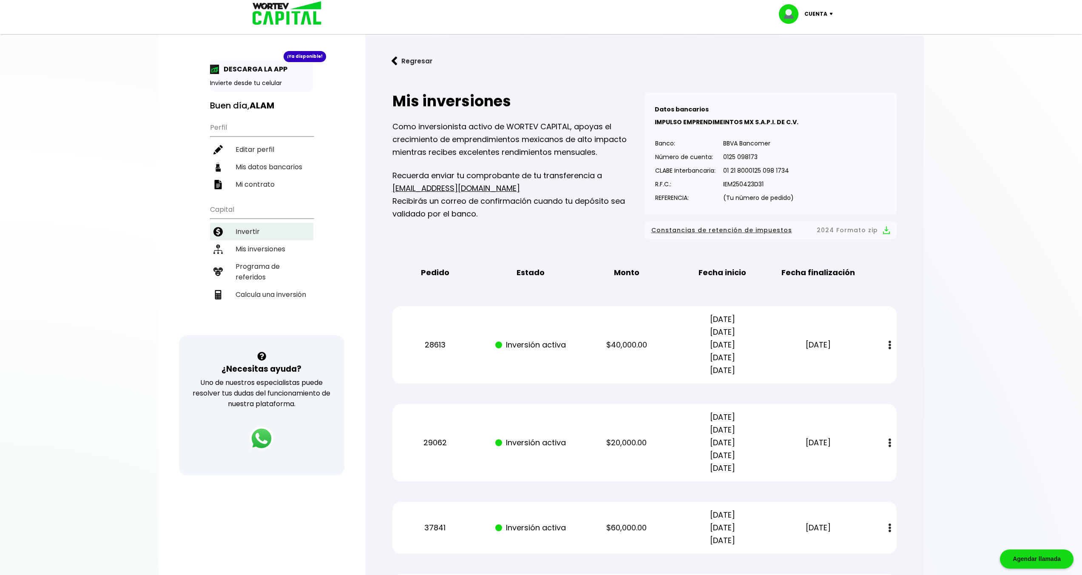
click at [246, 224] on li "Invertir" at bounding box center [261, 231] width 103 height 17
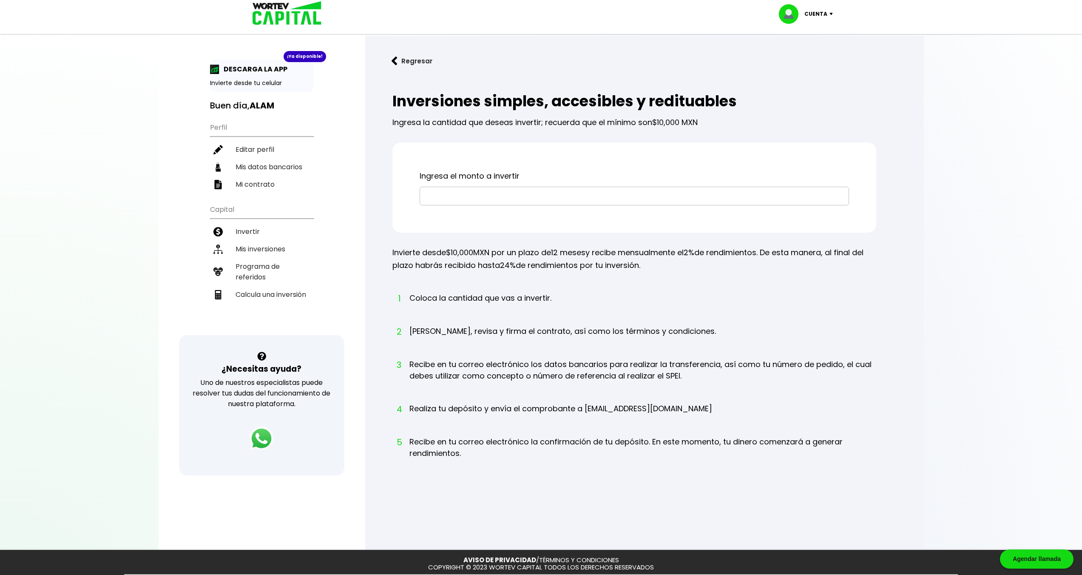
click at [448, 187] on input "text" at bounding box center [634, 196] width 422 height 18
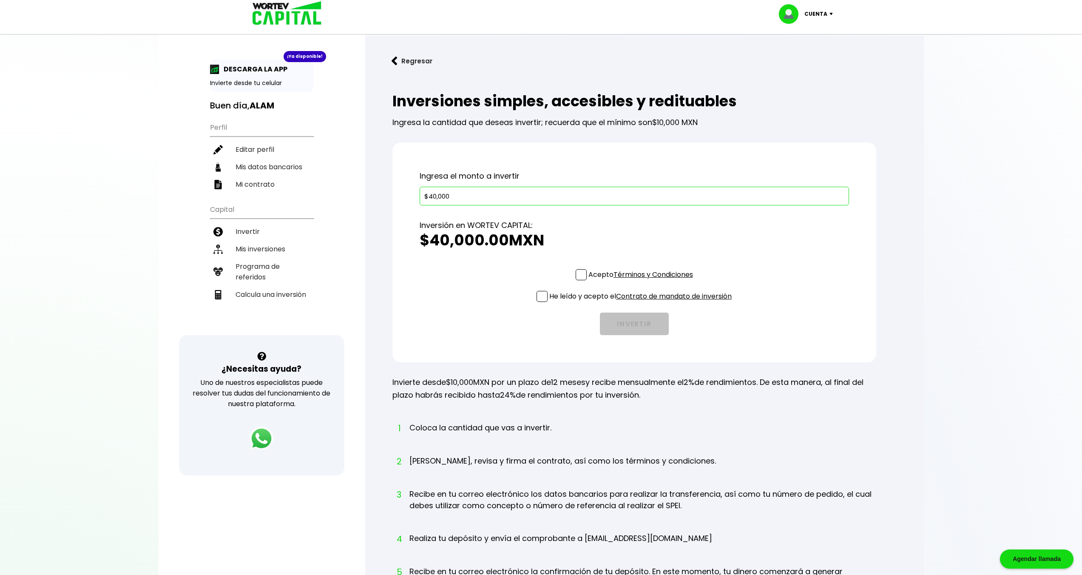
type input "$40,000"
click at [583, 272] on span at bounding box center [581, 274] width 11 height 11
click at [642, 281] on input "Acepto Términos y Condiciones" at bounding box center [642, 281] width 0 height 0
click at [539, 294] on span at bounding box center [541, 296] width 11 height 11
click at [642, 303] on input "He leído y acepto el Contrato de mandato de inversión" at bounding box center [642, 303] width 0 height 0
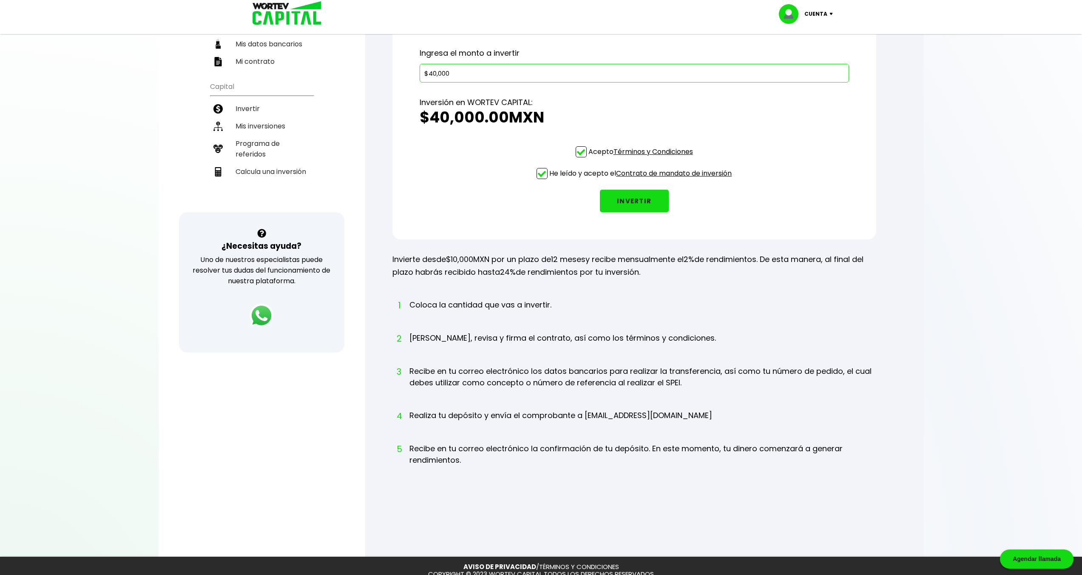
scroll to position [145, 0]
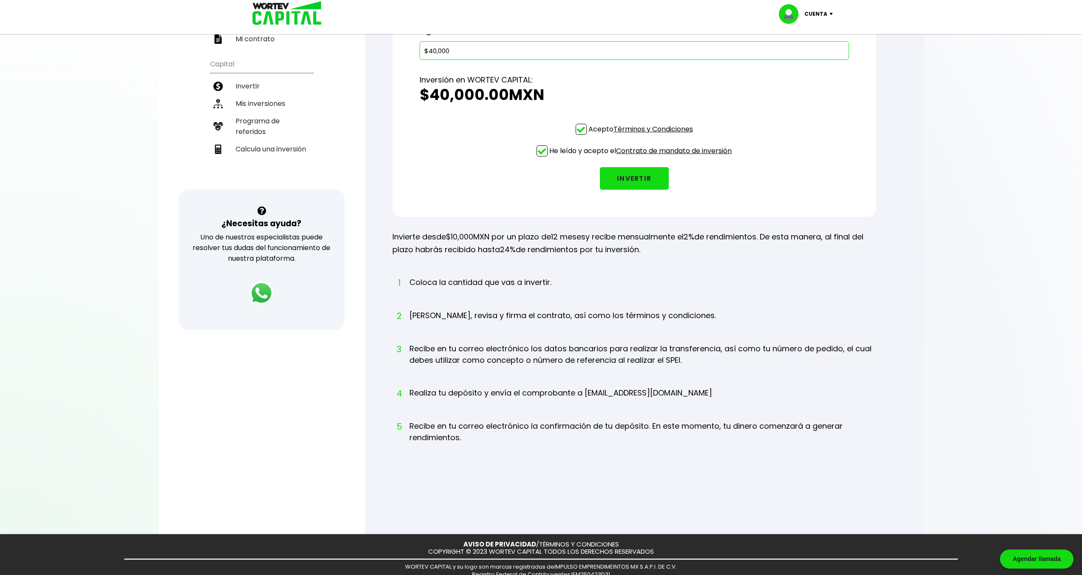
click at [625, 385] on ol "1 Coloca la cantidad que vas a invertir. 2 [PERSON_NAME], revisa y firma el con…" at bounding box center [634, 367] width 484 height 183
click at [700, 386] on ol "1 Coloca la cantidad que vas a invertir. 2 [PERSON_NAME], revisa y firma el con…" at bounding box center [634, 367] width 484 height 183
click at [513, 425] on li "5 Recibe en tu correo electrónico la confirmación de tu depósito. En este momen…" at bounding box center [642, 439] width 467 height 39
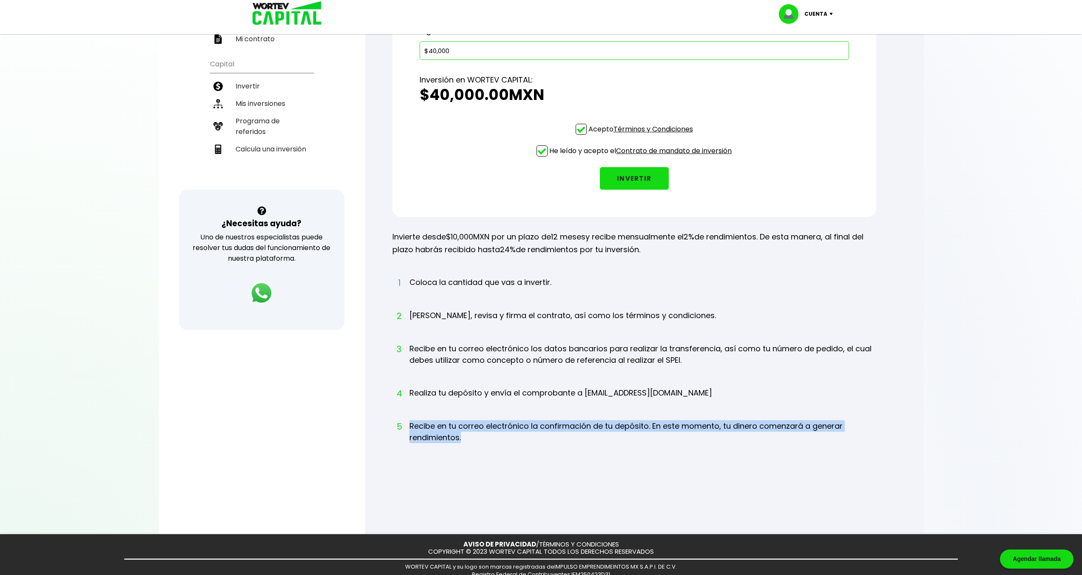
click at [513, 425] on li "5 Recibe en tu correo electrónico la confirmación de tu depósito. En este momen…" at bounding box center [642, 439] width 467 height 39
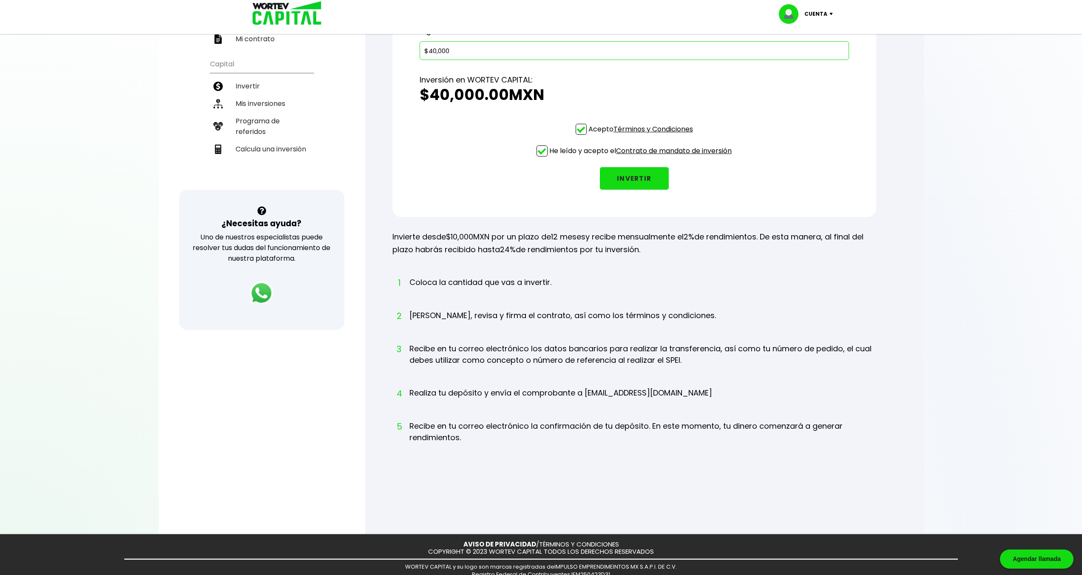
click at [503, 457] on li "5 Recibe en tu correo electrónico la confirmación de tu depósito. En este momen…" at bounding box center [642, 439] width 467 height 39
click at [585, 460] on div "Inversiones simples, accesibles y redituables Ingresa la cantidad que deseas in…" at bounding box center [644, 227] width 531 height 587
click at [1020, 457] on div at bounding box center [541, 287] width 1082 height 575
click at [632, 182] on button "INVERTIR" at bounding box center [634, 178] width 69 height 23
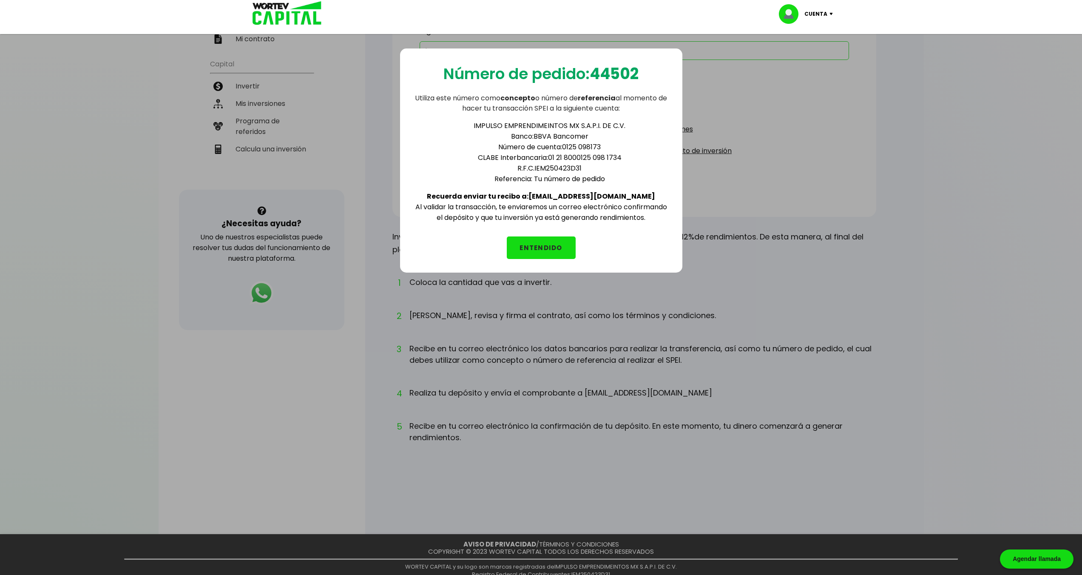
click at [589, 145] on li "Número de cuenta: 0125 098173" at bounding box center [550, 147] width 238 height 11
click at [616, 71] on b "44502" at bounding box center [614, 74] width 49 height 22
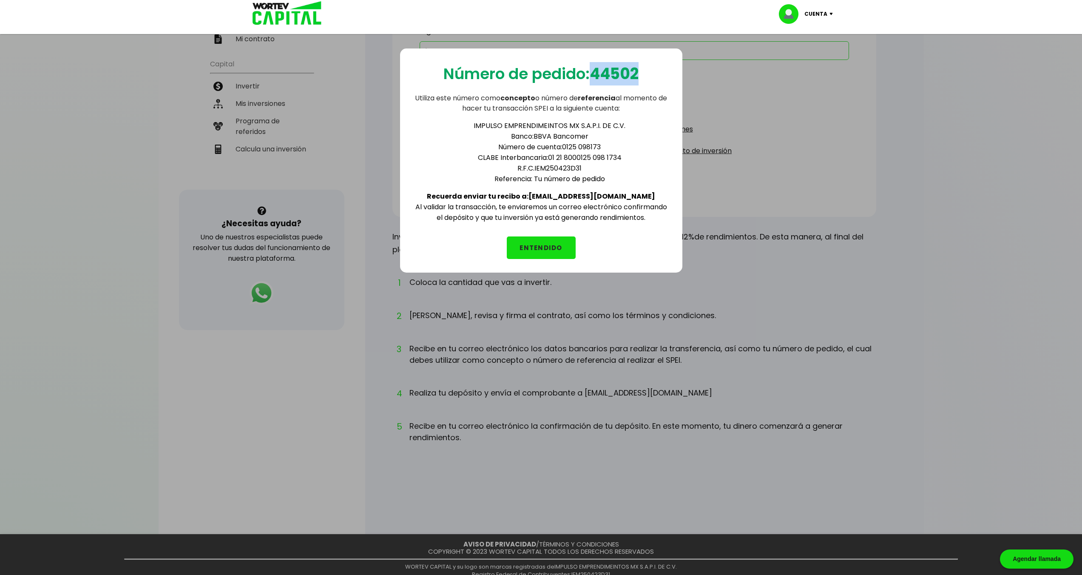
click at [617, 71] on b "44502" at bounding box center [614, 74] width 49 height 22
click at [565, 101] on p "Utiliza este número como concepto o número de referencia al momento de hacer tu…" at bounding box center [541, 103] width 255 height 20
click at [549, 241] on button "ENTENDIDO" at bounding box center [541, 247] width 69 height 23
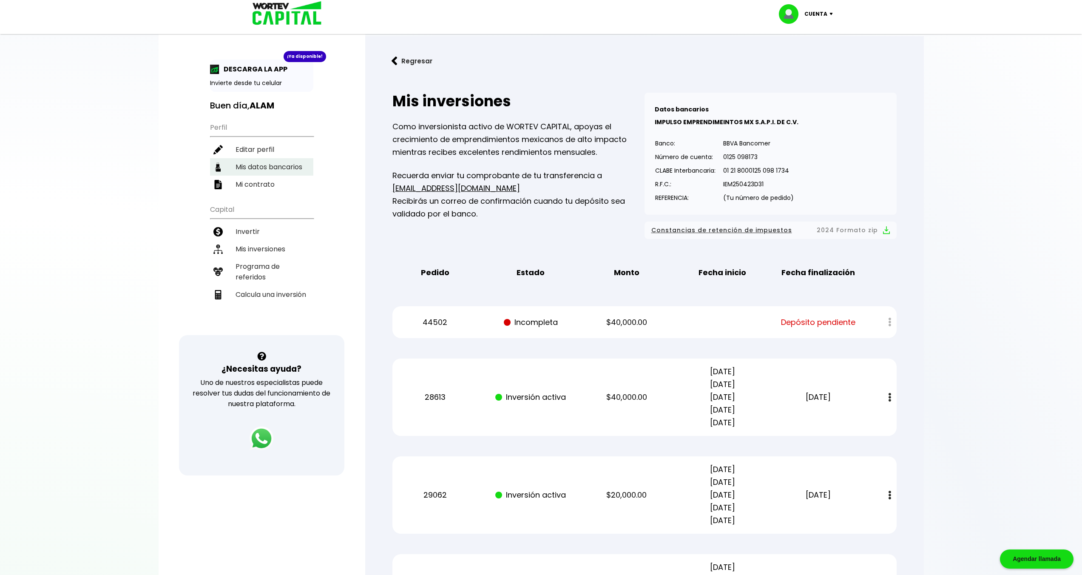
click at [272, 170] on li "Mis datos bancarios" at bounding box center [261, 166] width 103 height 17
select select "BBVA Bancomer"
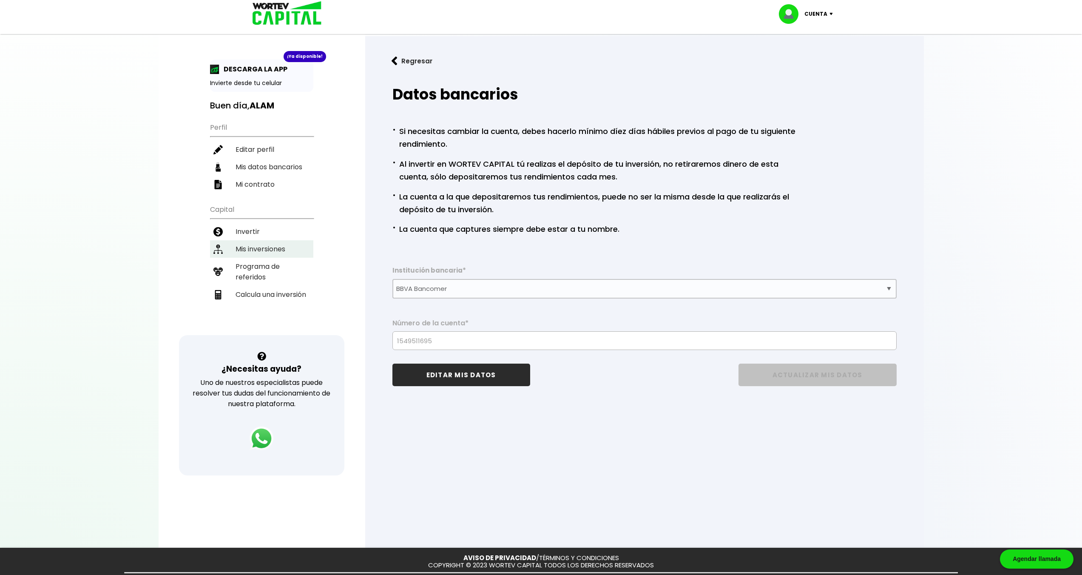
click at [285, 250] on li "Mis inversiones" at bounding box center [261, 248] width 103 height 17
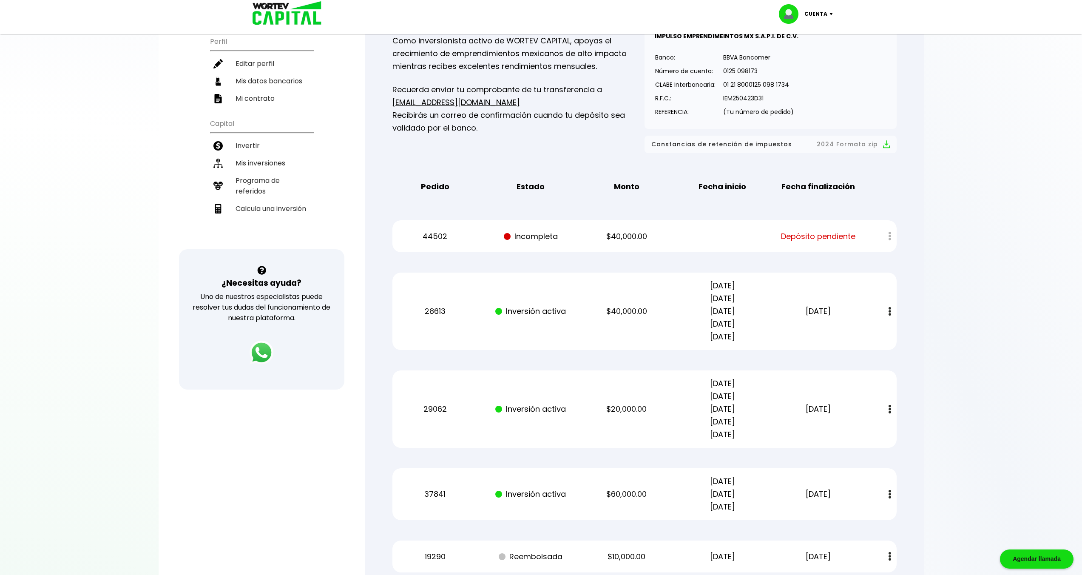
scroll to position [97, 0]
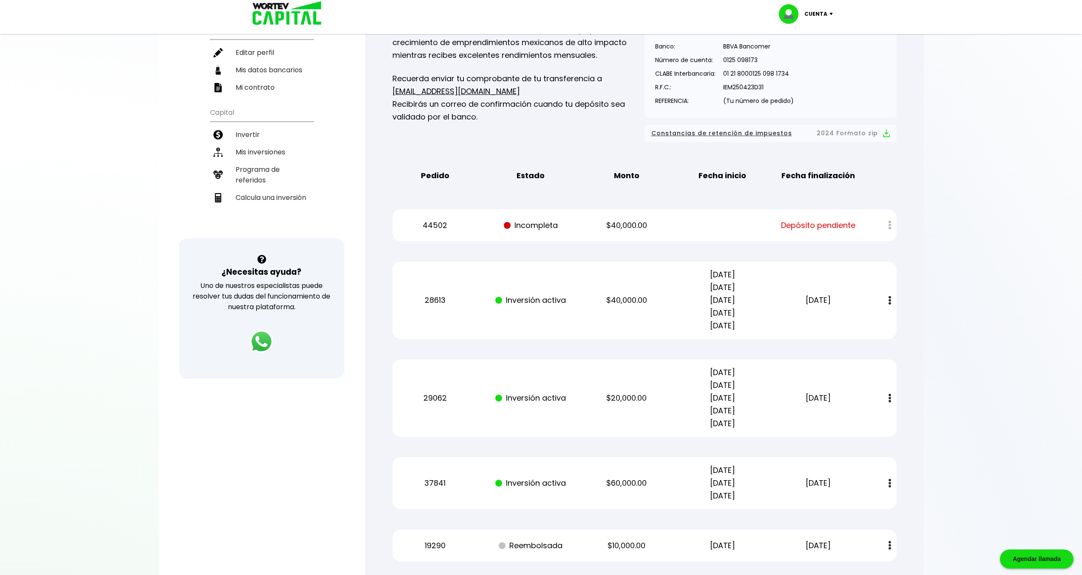
click at [376, 170] on div "Regresar Mis inversiones Como inversionista activo de WORTEV CAPITAL, apoyas el…" at bounding box center [644, 345] width 559 height 813
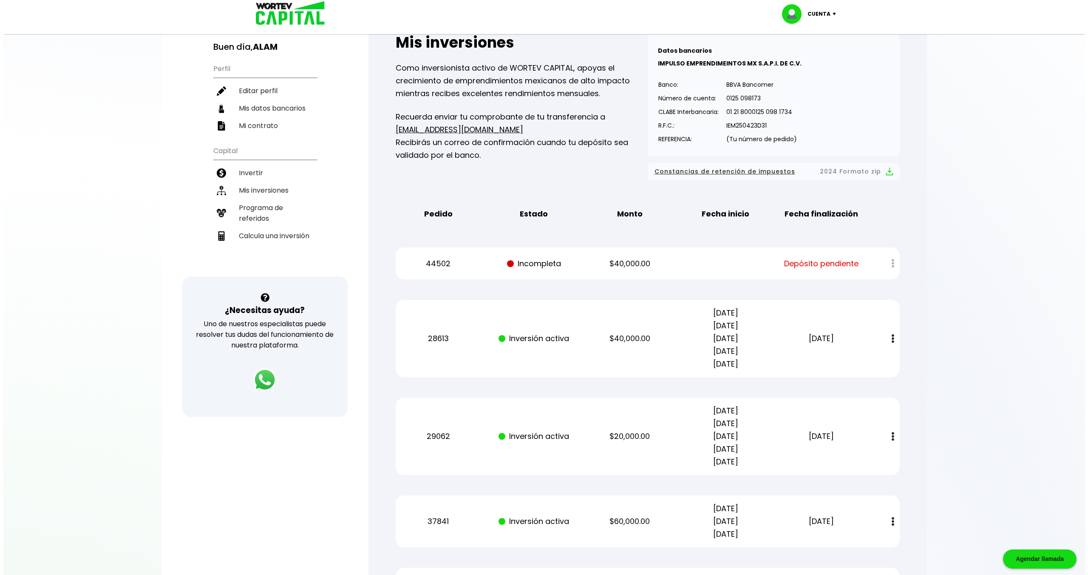
scroll to position [0, 0]
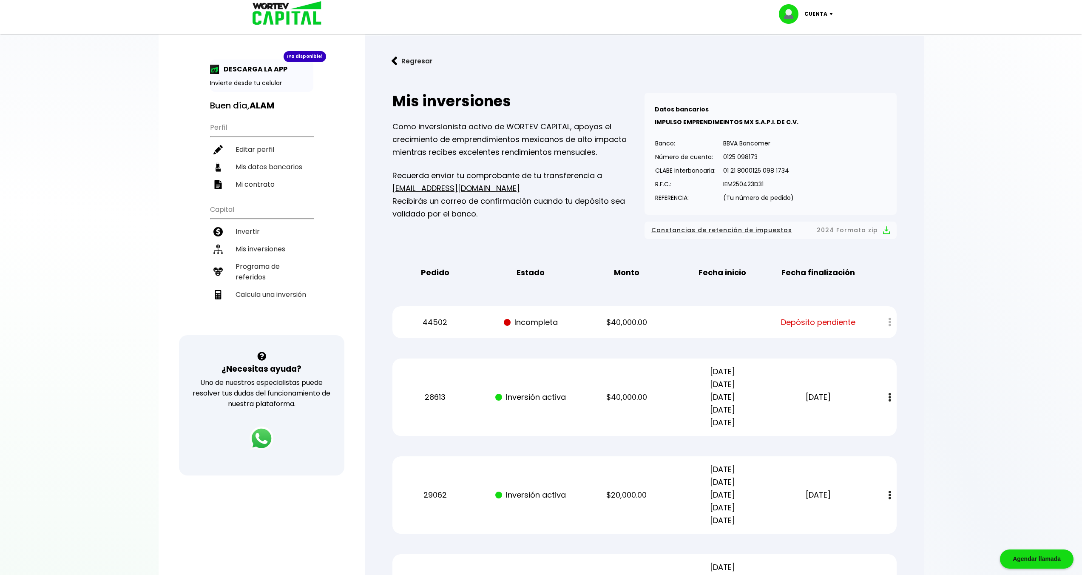
click at [829, 13] on img at bounding box center [832, 14] width 11 height 3
click at [821, 54] on li "Cerrar sesión" at bounding box center [807, 56] width 68 height 17
